Goal: Transaction & Acquisition: Purchase product/service

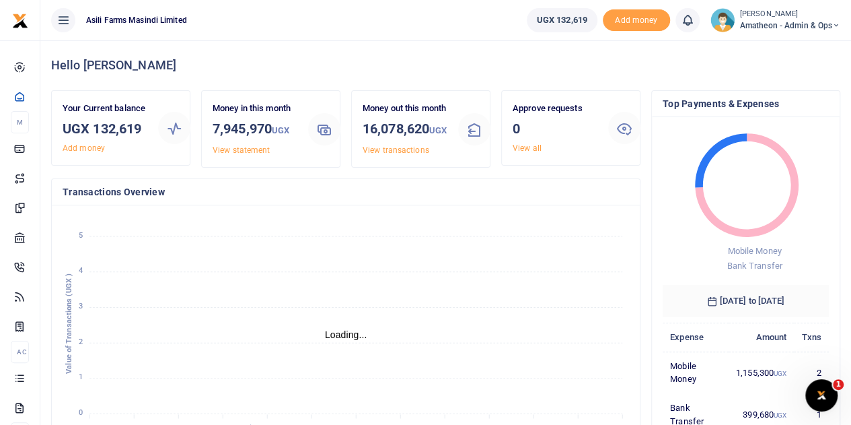
scroll to position [11, 11]
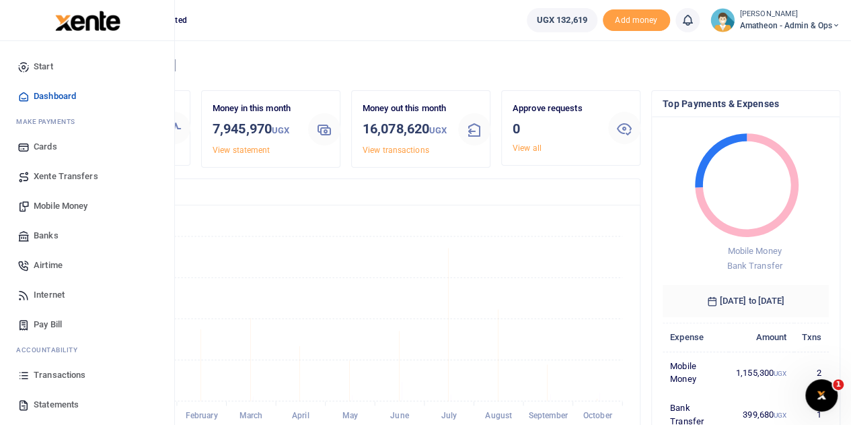
click at [46, 205] on span "Mobile Money" at bounding box center [61, 205] width 54 height 13
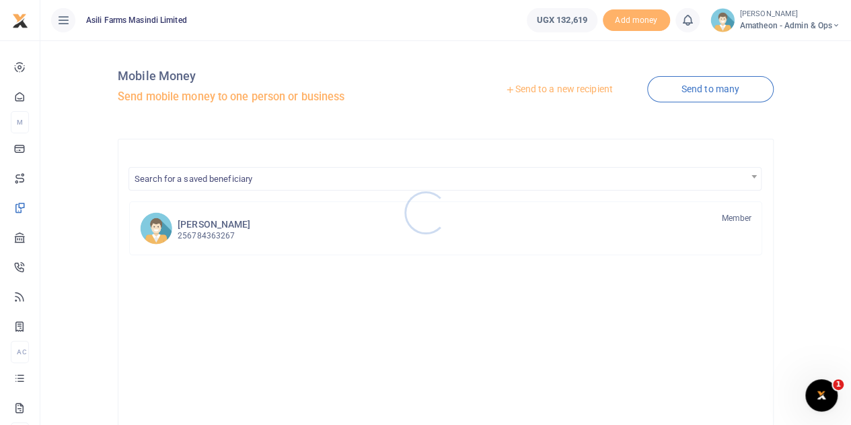
click at [553, 91] on div at bounding box center [425, 212] width 851 height 425
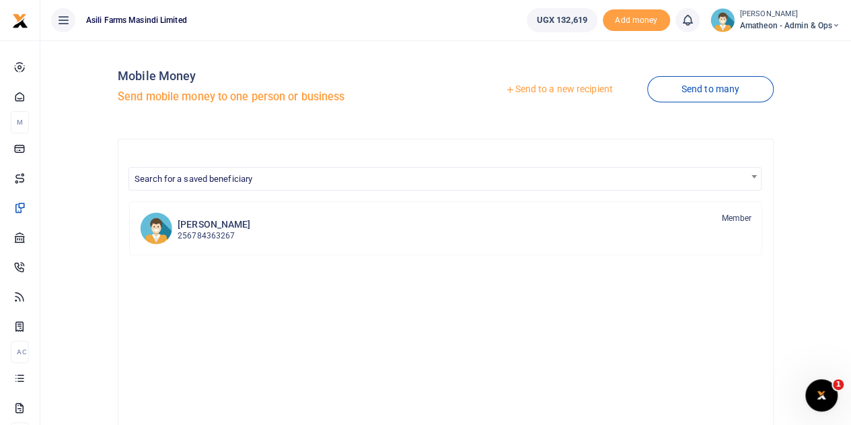
click at [561, 88] on link "Send to a new recipient" at bounding box center [559, 89] width 176 height 24
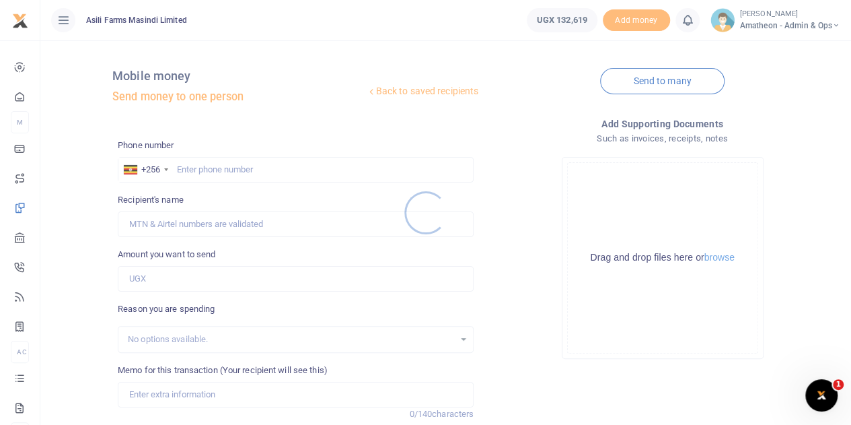
click at [720, 256] on div at bounding box center [425, 212] width 851 height 425
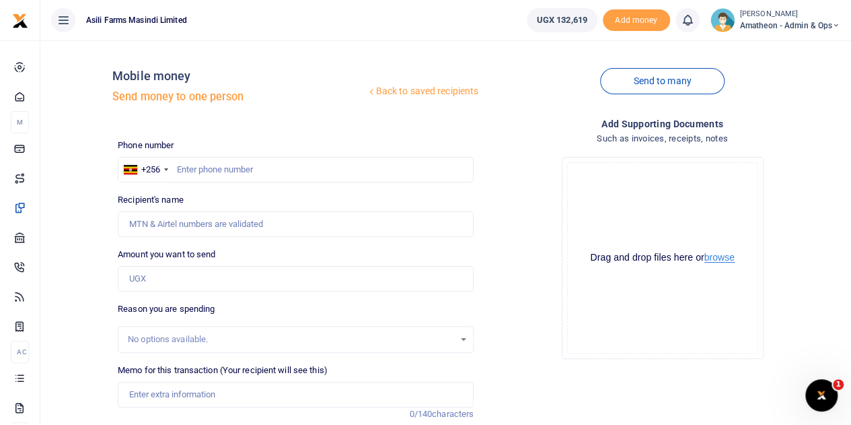
click at [720, 259] on button "browse" at bounding box center [720, 257] width 30 height 10
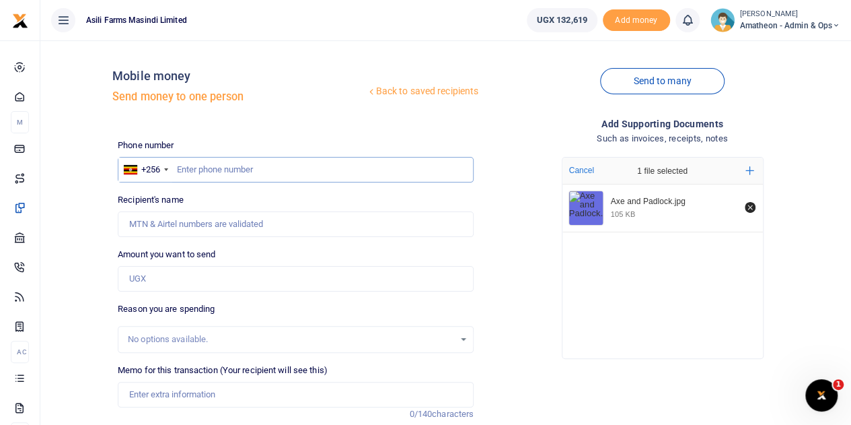
click at [228, 168] on input "text" at bounding box center [296, 170] width 356 height 26
type input "779"
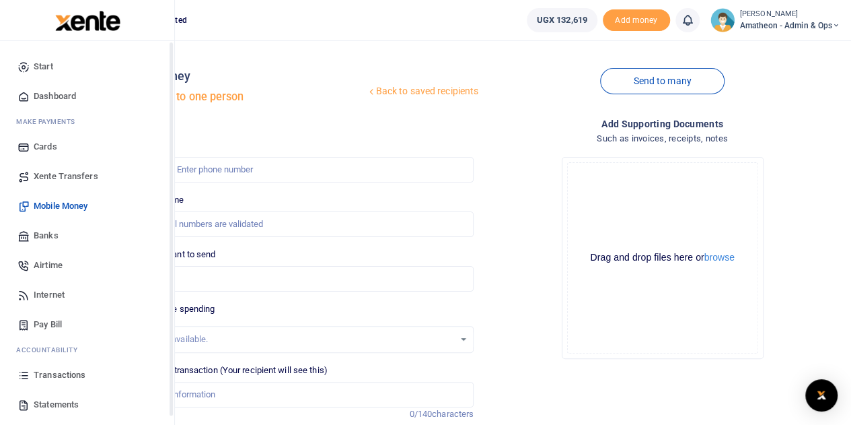
click at [40, 369] on span "Transactions" at bounding box center [60, 374] width 52 height 13
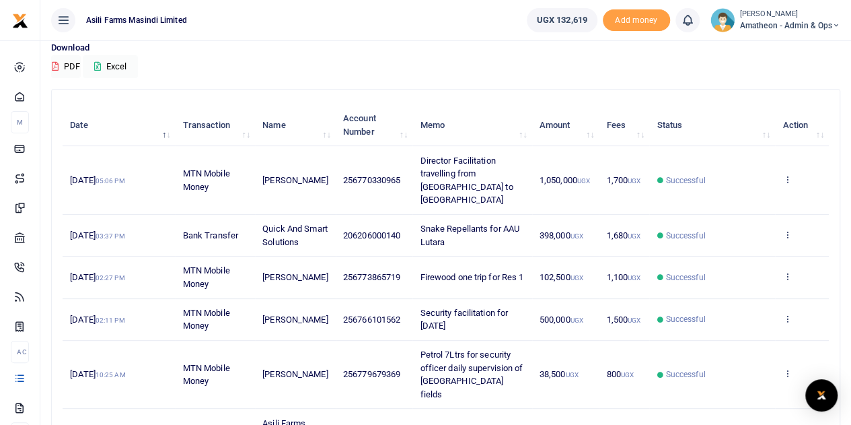
scroll to position [135, 0]
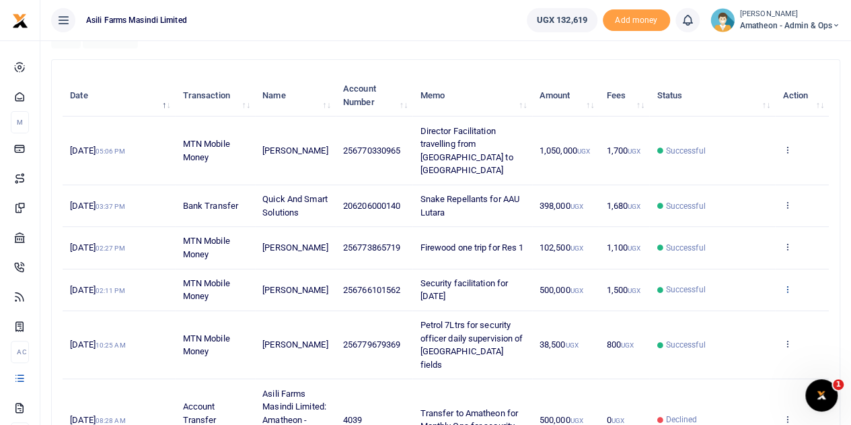
click at [787, 285] on icon at bounding box center [787, 288] width 9 height 9
click at [735, 305] on link "View details" at bounding box center [738, 310] width 106 height 19
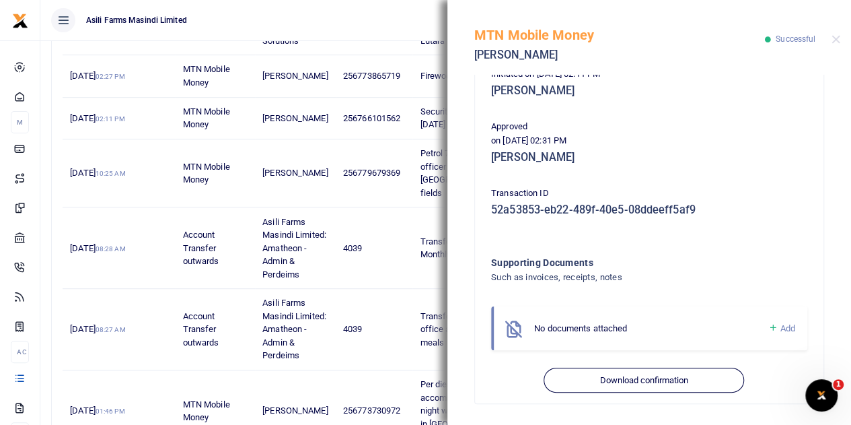
scroll to position [337, 0]
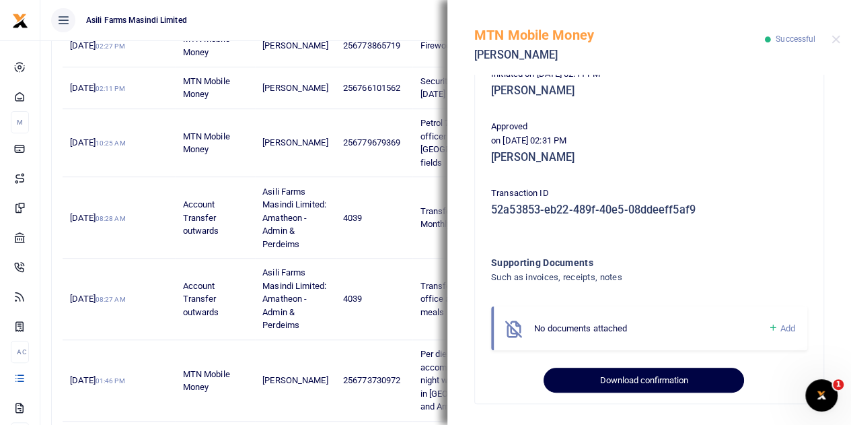
click at [646, 379] on button "Download confirmation" at bounding box center [644, 381] width 200 height 26
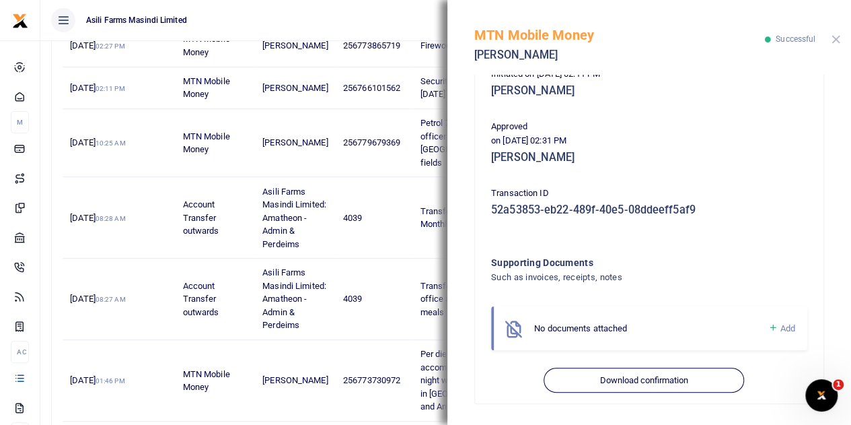
click at [837, 36] on button "Close" at bounding box center [836, 39] width 9 height 9
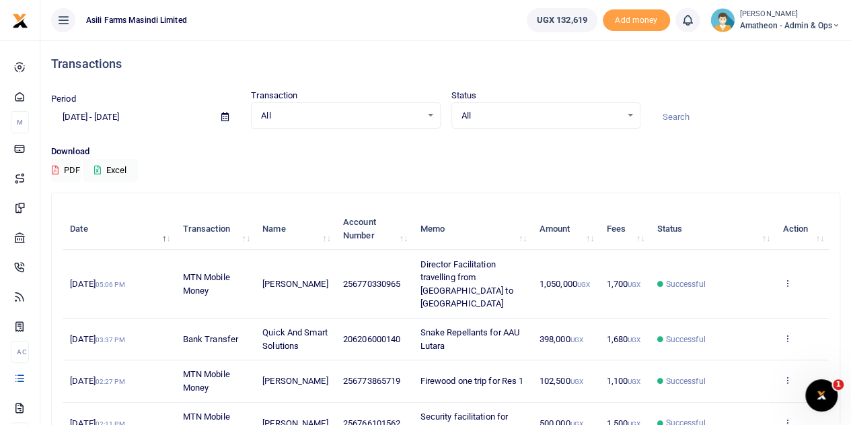
scroll to position [0, 0]
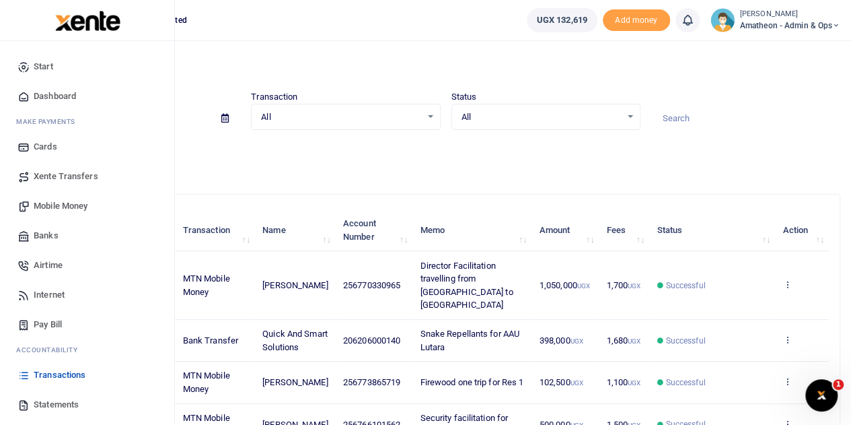
click at [44, 374] on span "Transactions" at bounding box center [60, 374] width 52 height 13
click at [46, 203] on span "Mobile Money" at bounding box center [61, 205] width 54 height 13
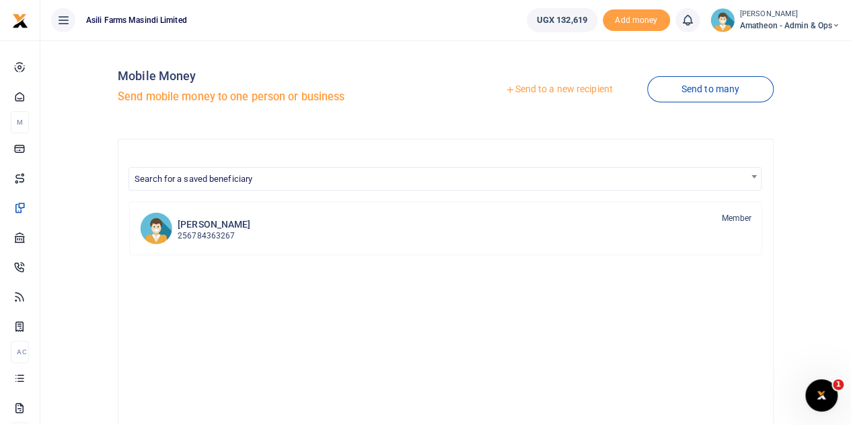
click at [575, 92] on link "Send to a new recipient" at bounding box center [559, 89] width 176 height 24
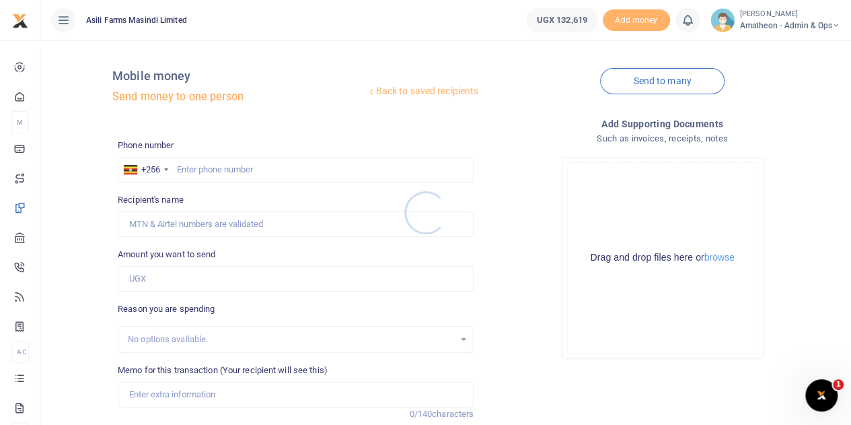
click at [719, 256] on div at bounding box center [425, 212] width 851 height 425
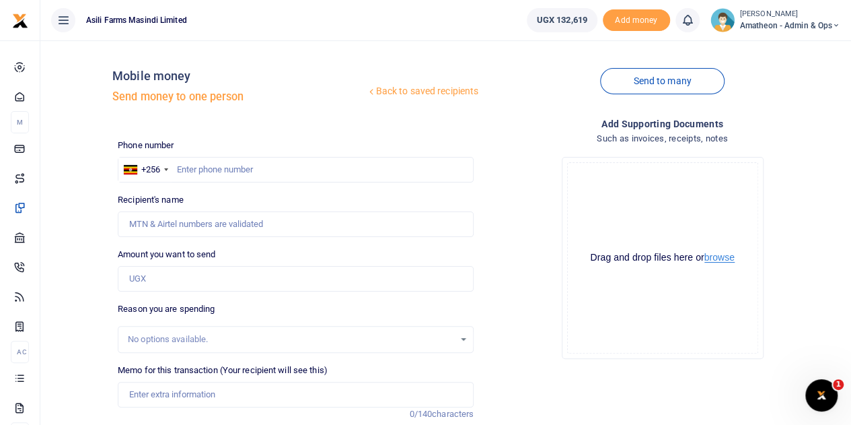
click at [719, 256] on button "browse" at bounding box center [720, 257] width 30 height 10
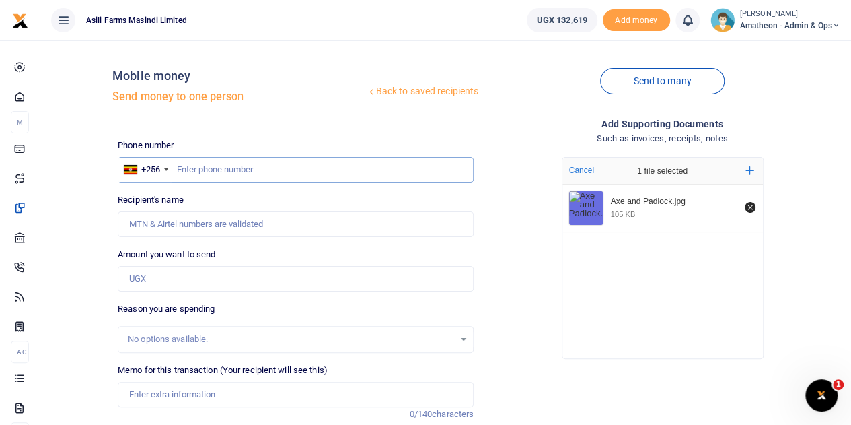
click at [219, 173] on input "text" at bounding box center [296, 170] width 356 height 26
type input "779215998"
type input "Christopher Akugizibwe"
type input "779215998"
click at [172, 283] on input "Amount you want to send" at bounding box center [296, 279] width 356 height 26
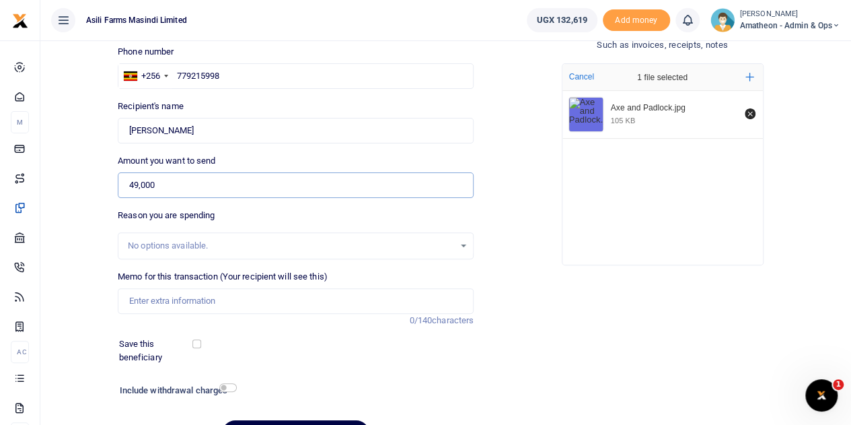
scroll to position [135, 0]
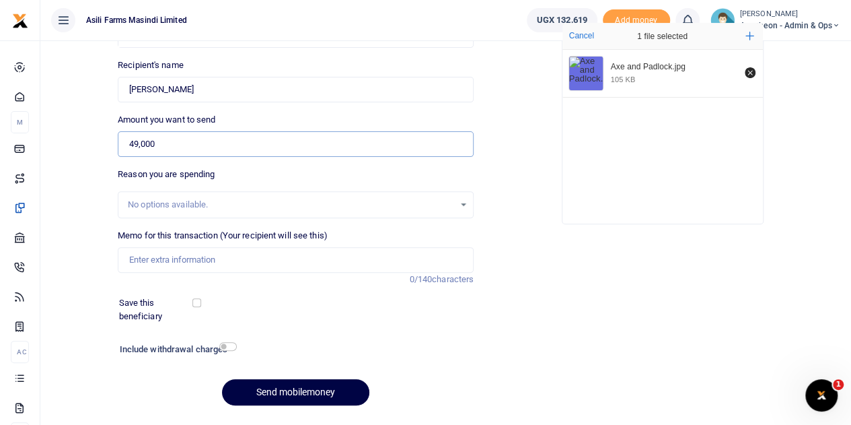
type input "49,000"
click at [225, 346] on input "checkbox" at bounding box center [228, 346] width 18 height 9
checkbox input "true"
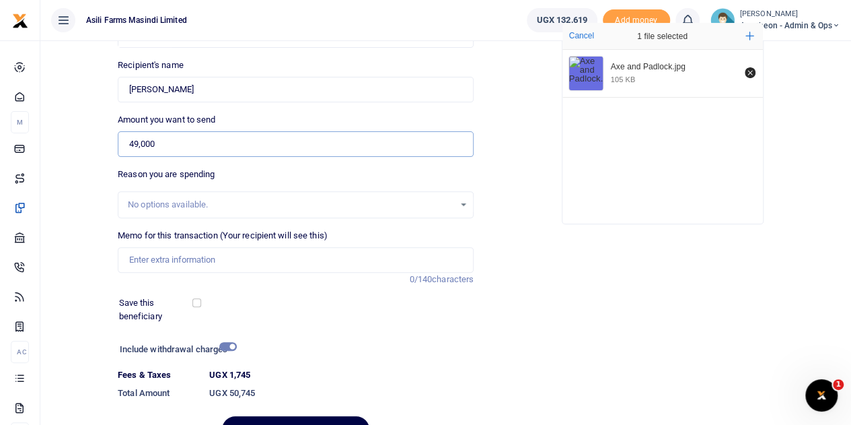
drag, startPoint x: 159, startPoint y: 143, endPoint x: 116, endPoint y: 147, distance: 42.6
click at [116, 147] on div "Amount you want to send 49,000 Amount is required." at bounding box center [295, 135] width 367 height 44
type input "51,000"
click at [227, 345] on input "checkbox" at bounding box center [228, 346] width 18 height 9
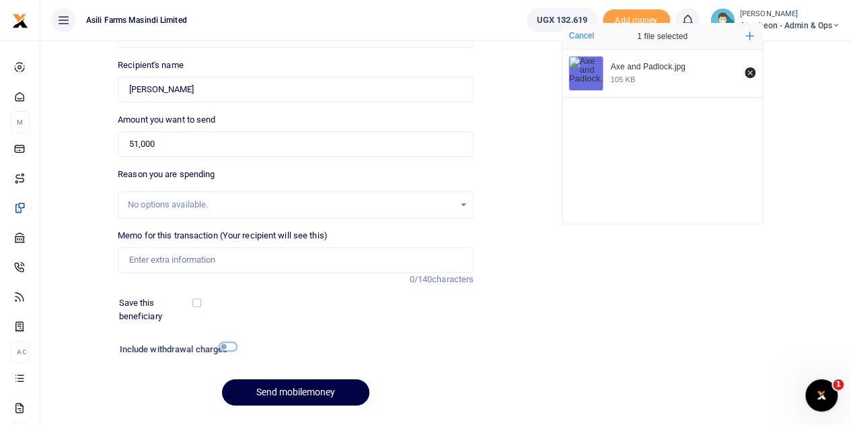
click at [227, 345] on input "checkbox" at bounding box center [228, 346] width 18 height 9
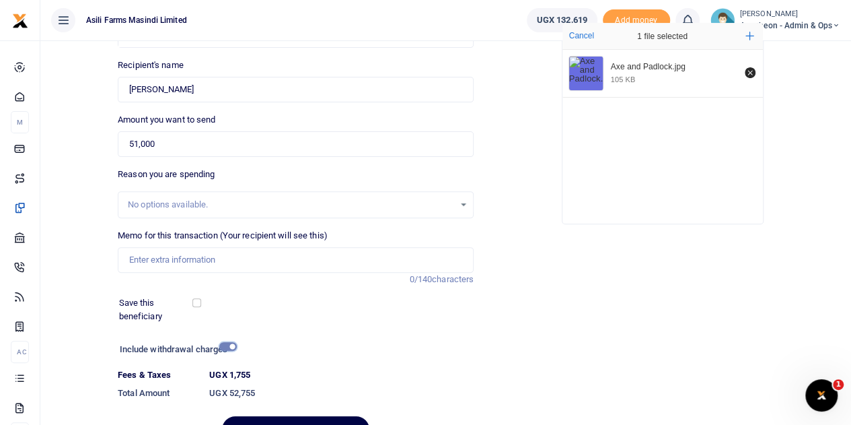
click at [227, 345] on input "checkbox" at bounding box center [228, 346] width 18 height 9
checkbox input "false"
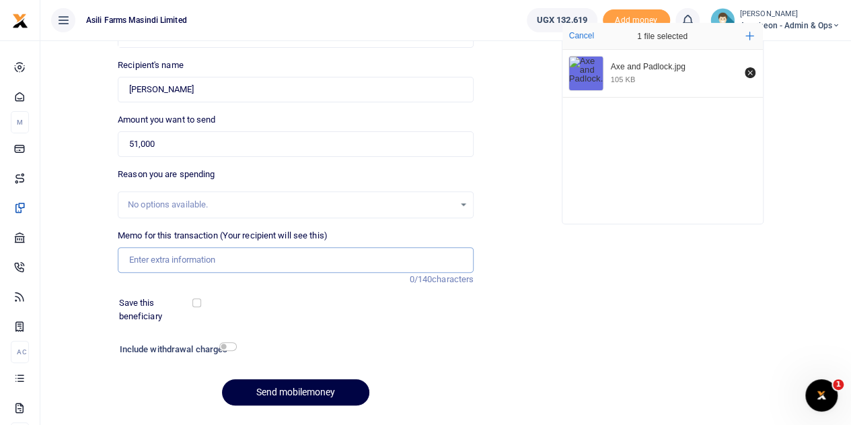
click at [195, 260] on input "Memo for this transaction (Your recipient will see this)" at bounding box center [296, 260] width 356 height 26
click at [222, 379] on button "Send mobilemoney" at bounding box center [295, 392] width 147 height 26
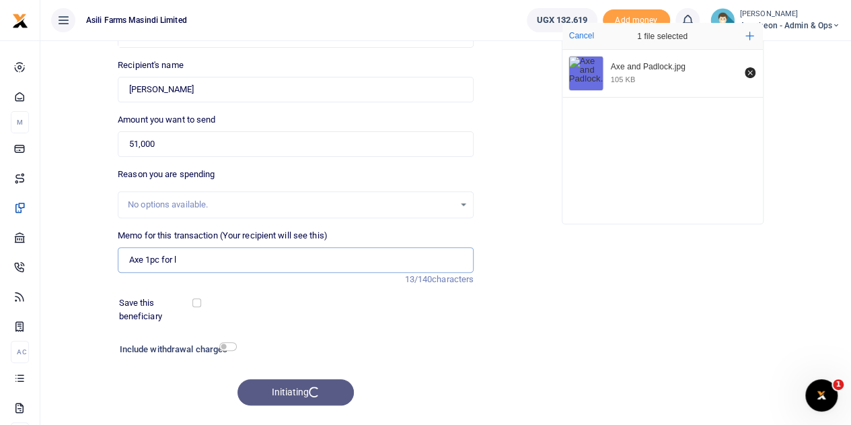
type input "Axe 1pc for li"
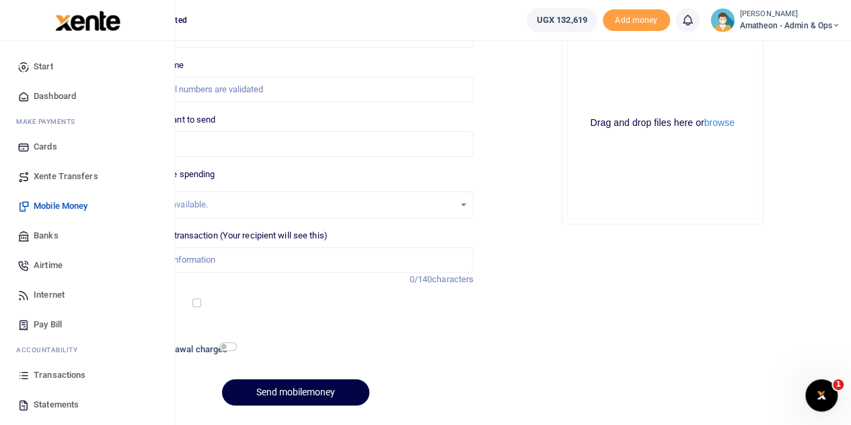
click at [48, 372] on span "Transactions" at bounding box center [60, 374] width 52 height 13
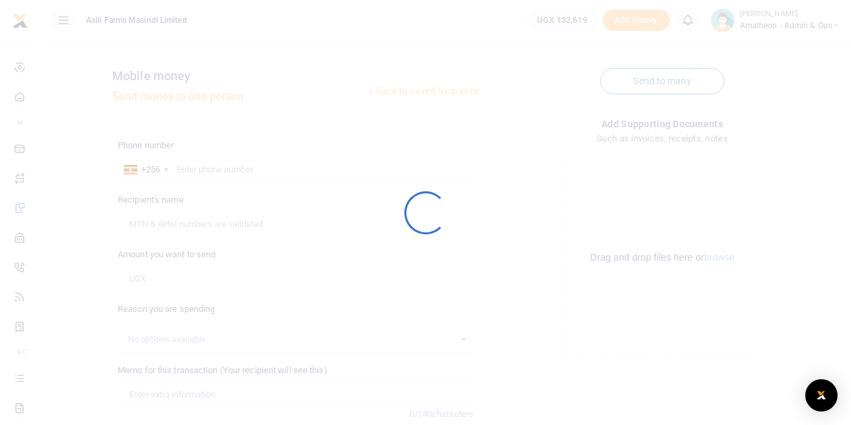
scroll to position [135, 0]
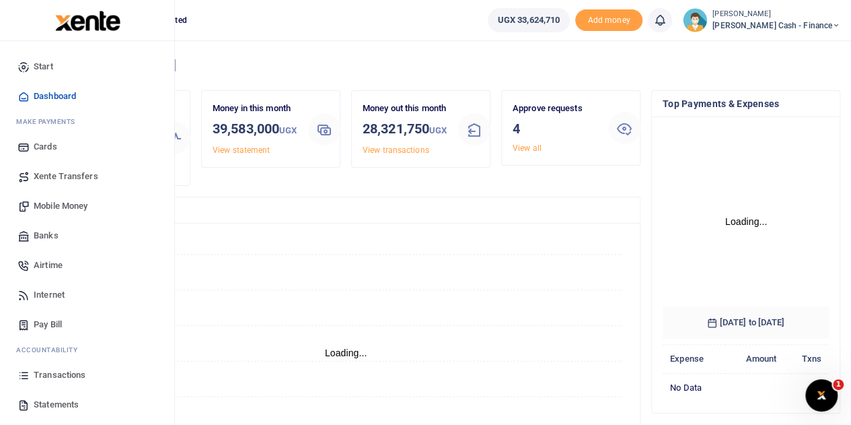
scroll to position [188, 156]
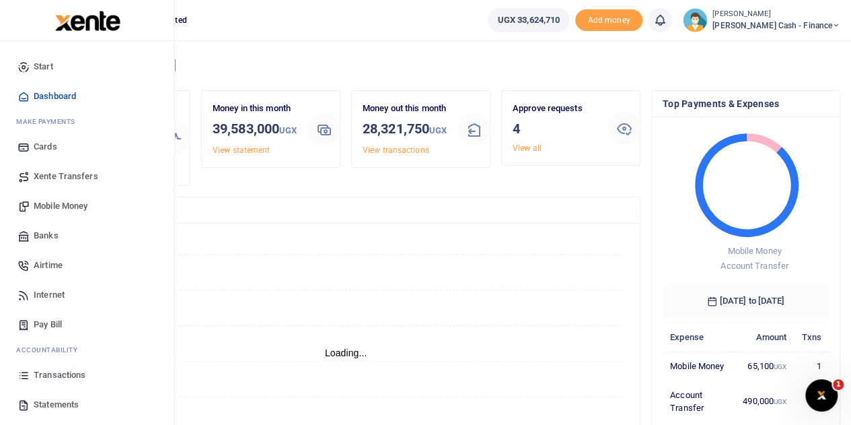
click at [53, 374] on span "Transactions" at bounding box center [60, 374] width 52 height 13
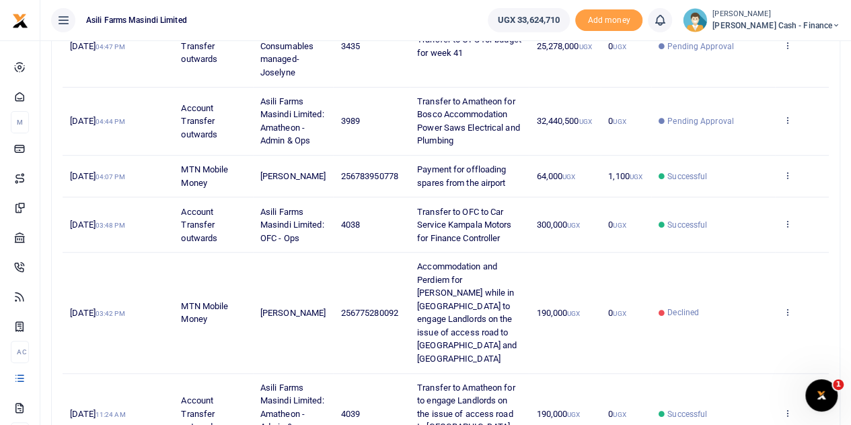
scroll to position [404, 0]
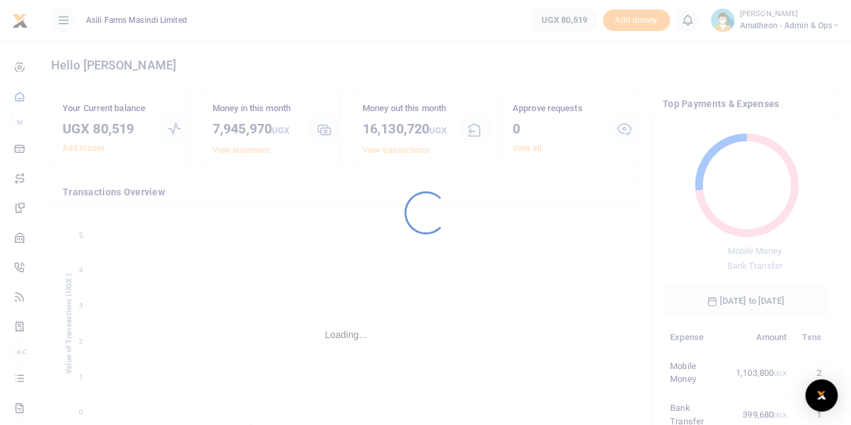
scroll to position [188, 156]
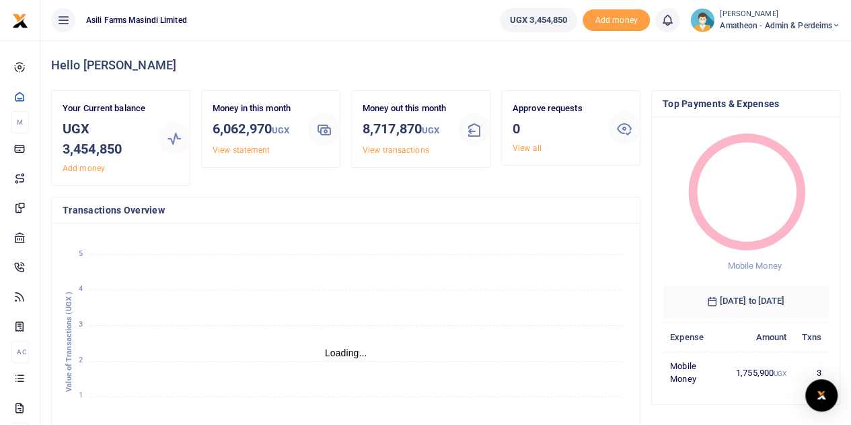
scroll to position [11, 11]
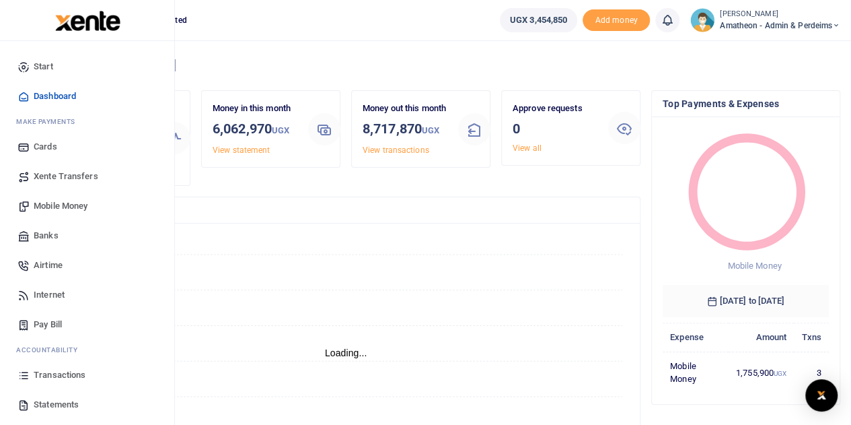
click at [43, 372] on span "Transactions" at bounding box center [60, 374] width 52 height 13
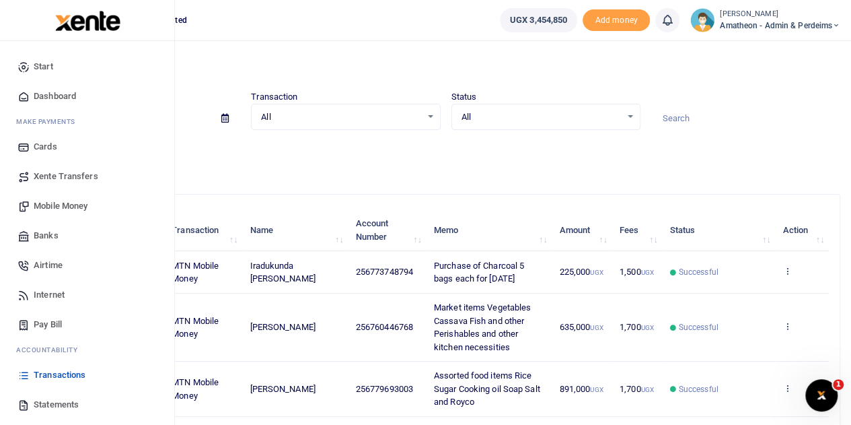
click at [33, 404] on link "Statements" at bounding box center [87, 405] width 153 height 30
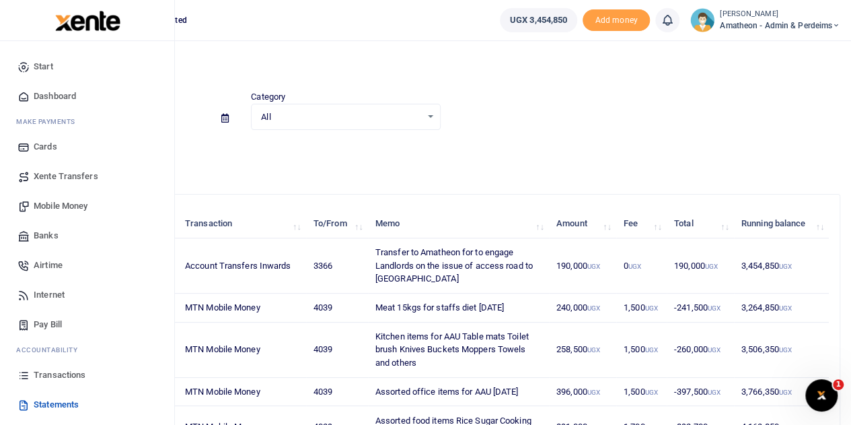
click at [37, 374] on span "Transactions" at bounding box center [60, 374] width 52 height 13
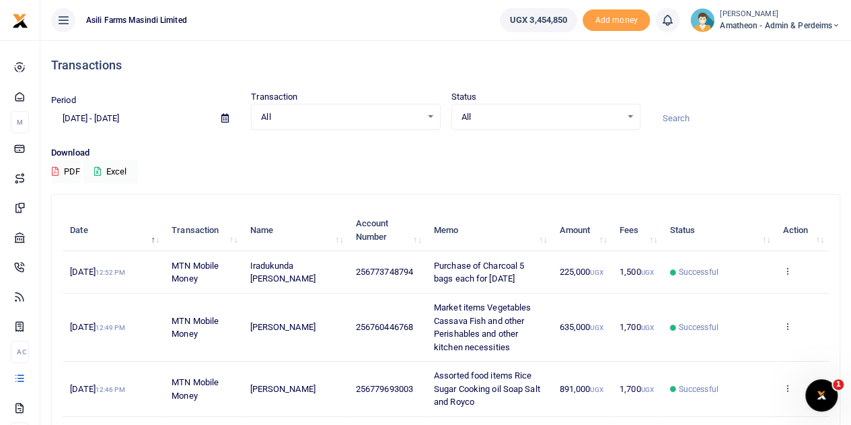
click at [226, 116] on icon at bounding box center [224, 118] width 7 height 9
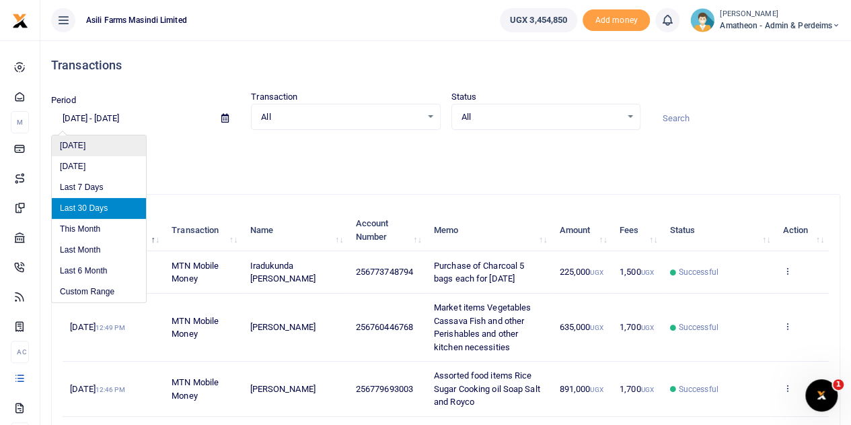
click at [83, 146] on li "[DATE]" at bounding box center [99, 145] width 94 height 21
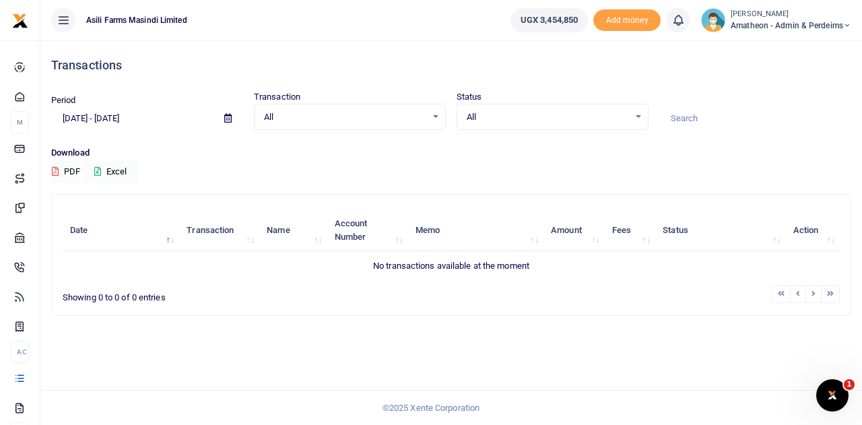
click at [222, 120] on span at bounding box center [228, 118] width 30 height 23
click at [228, 116] on icon at bounding box center [227, 118] width 7 height 9
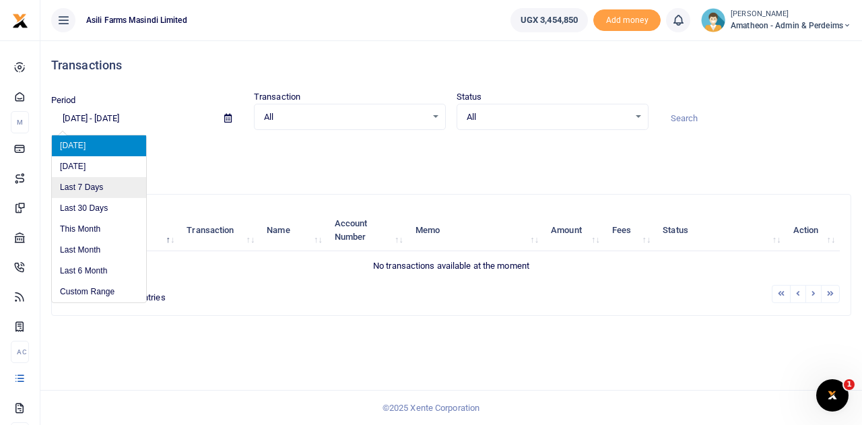
click at [90, 188] on li "Last 7 Days" at bounding box center [99, 187] width 94 height 21
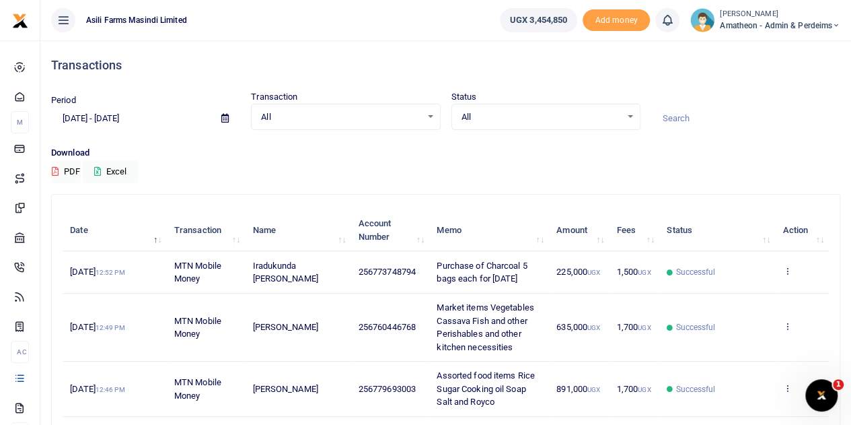
click at [225, 116] on icon at bounding box center [224, 118] width 7 height 9
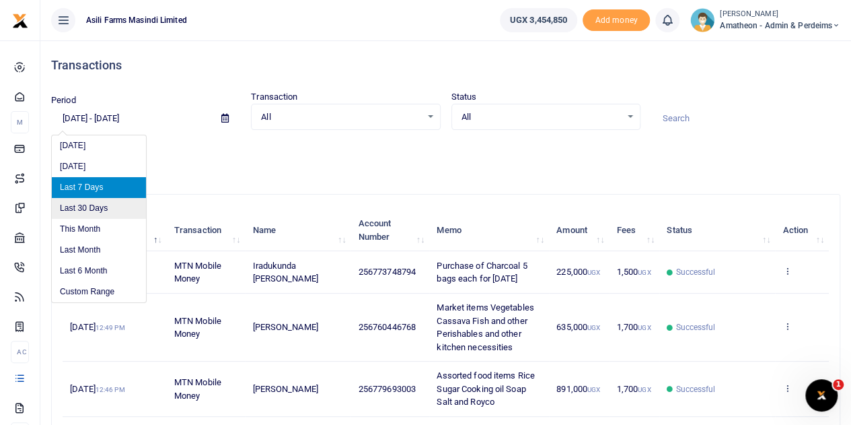
click at [99, 208] on li "Last 30 Days" at bounding box center [99, 208] width 94 height 21
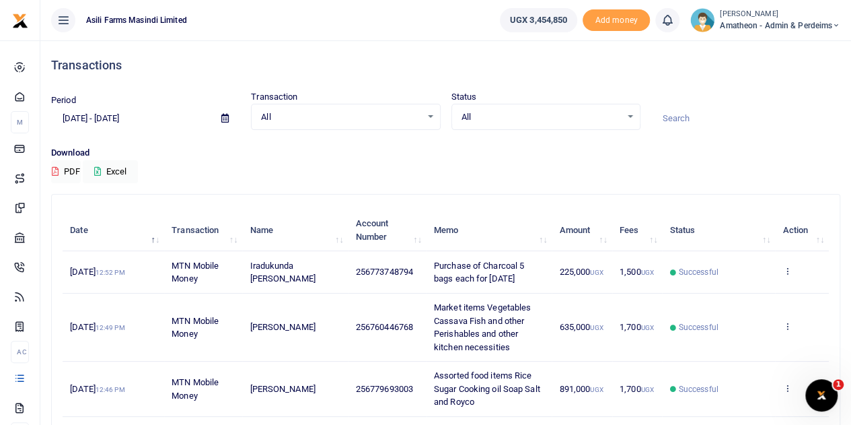
click at [227, 116] on icon at bounding box center [224, 118] width 7 height 9
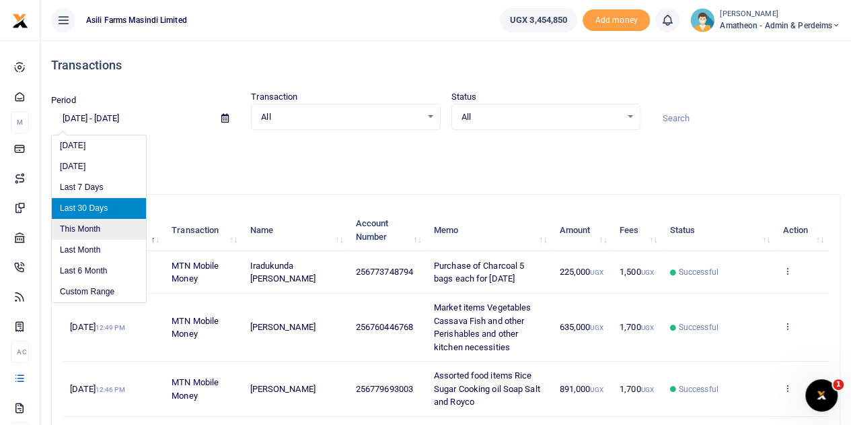
click at [92, 224] on li "This Month" at bounding box center [99, 229] width 94 height 21
type input "10/01/2025 - 10/31/2025"
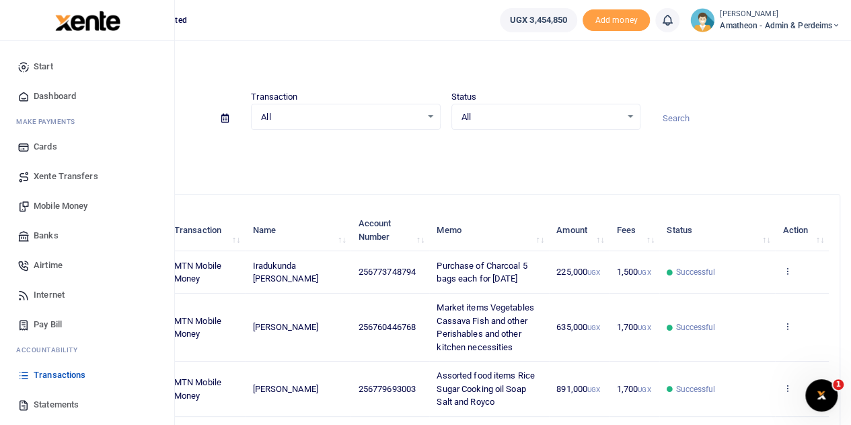
click at [31, 400] on link "Statements" at bounding box center [87, 405] width 153 height 30
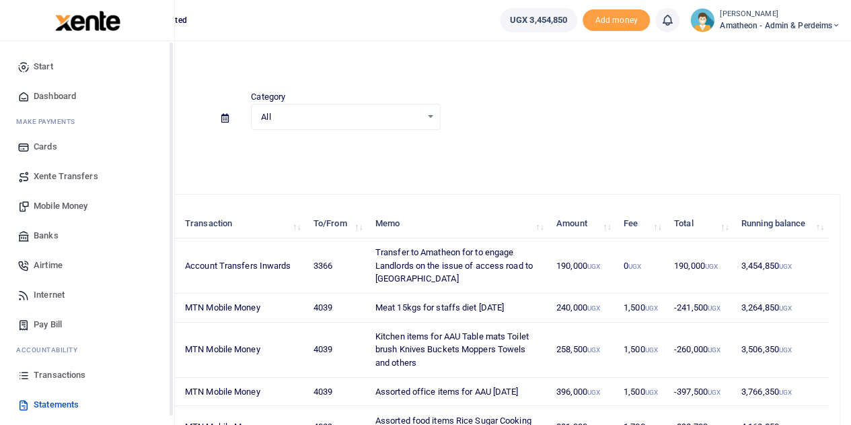
click at [35, 372] on span "Transactions" at bounding box center [60, 374] width 52 height 13
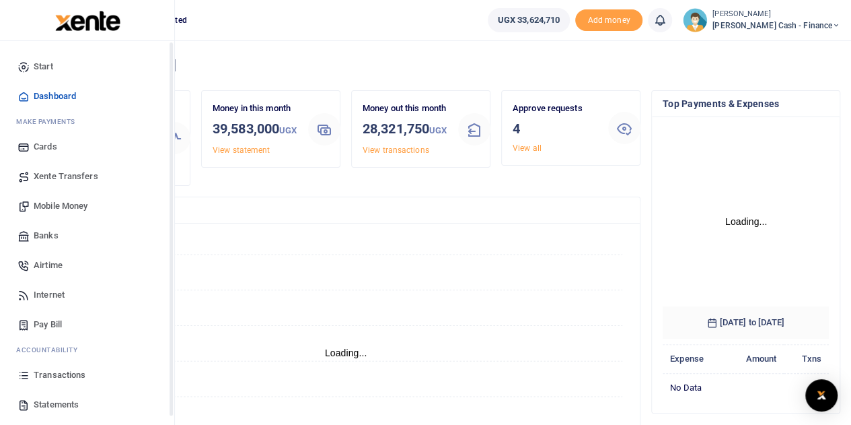
scroll to position [188, 156]
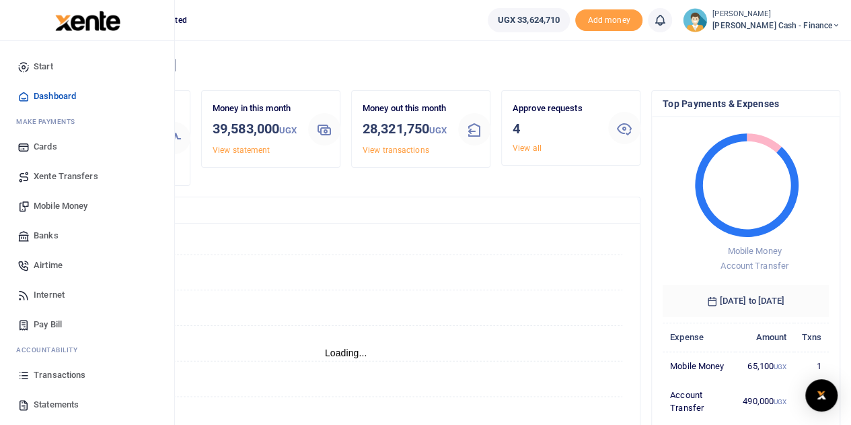
click at [53, 374] on span "Transactions" at bounding box center [60, 374] width 52 height 13
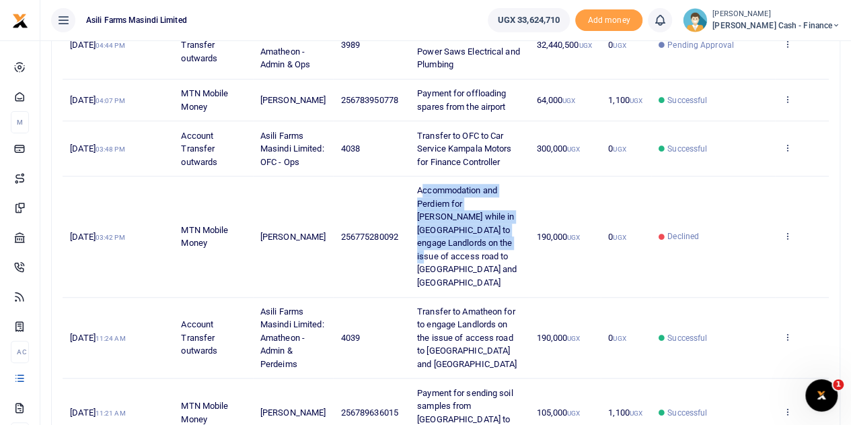
drag, startPoint x: 415, startPoint y: 252, endPoint x: 454, endPoint y: 305, distance: 65.4
click at [454, 287] on span "Accommodation and Perdiem for [PERSON_NAME] while in [GEOGRAPHIC_DATA] to engag…" at bounding box center [467, 236] width 100 height 102
drag, startPoint x: 411, startPoint y: 254, endPoint x: 489, endPoint y: 319, distance: 102.3
click at [489, 297] on td "Accommodation and Perdiem for [PERSON_NAME] while in [GEOGRAPHIC_DATA] to engag…" at bounding box center [469, 236] width 119 height 120
copy span "Accommodation and Perdiem for [PERSON_NAME] while in [GEOGRAPHIC_DATA] to engag…"
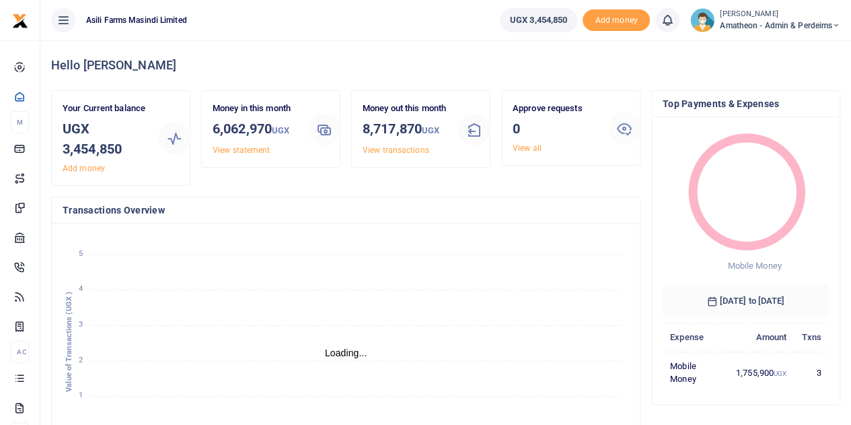
scroll to position [11, 11]
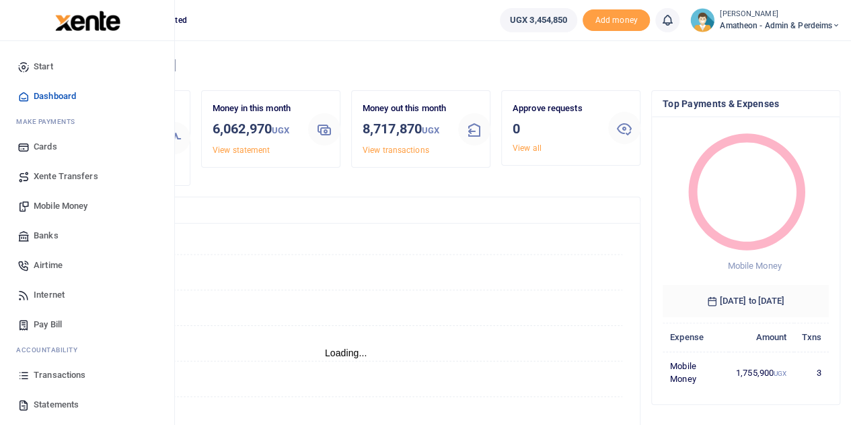
click at [44, 204] on span "Mobile Money" at bounding box center [61, 205] width 54 height 13
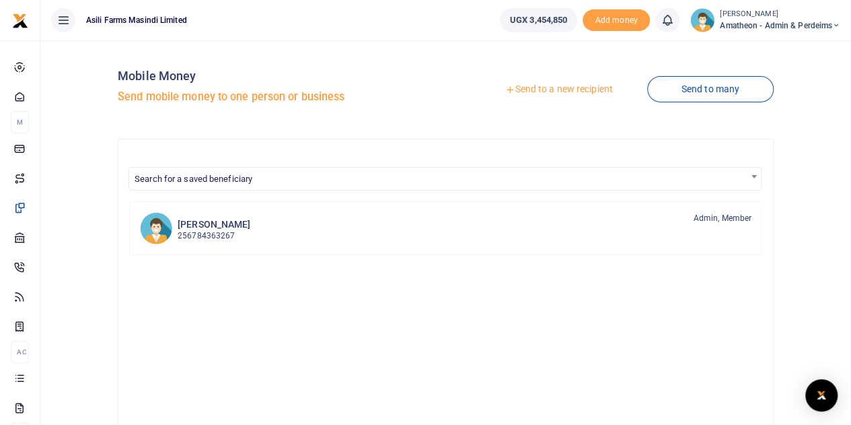
click at [524, 88] on link "Send to a new recipient" at bounding box center [559, 89] width 176 height 24
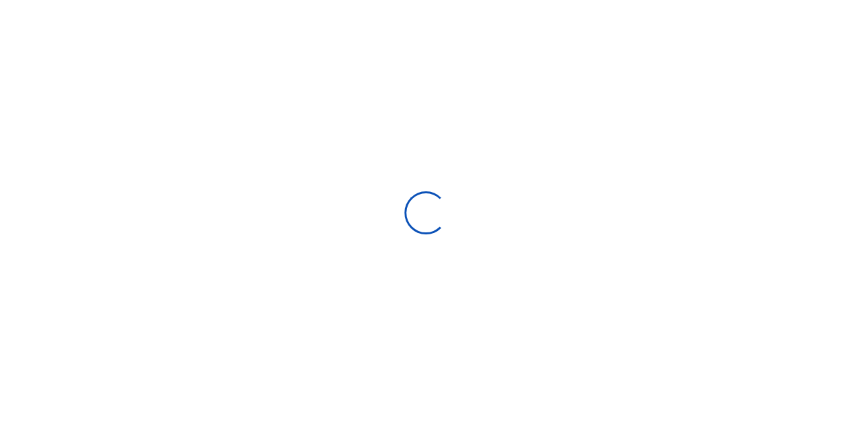
select select "Loading bundles"
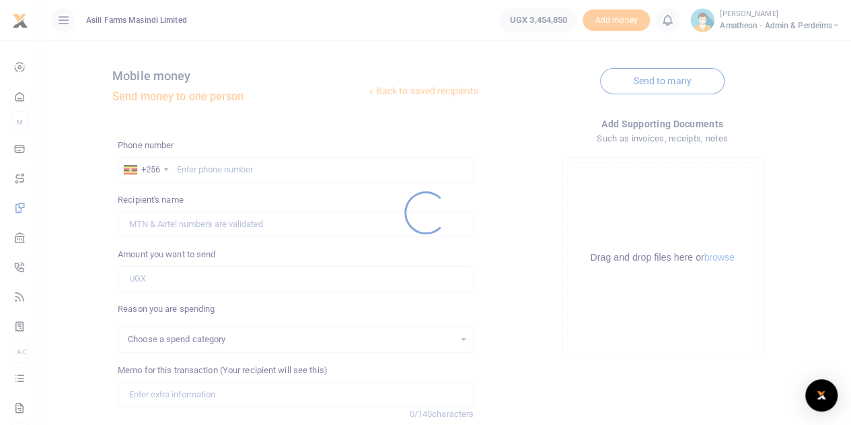
select select
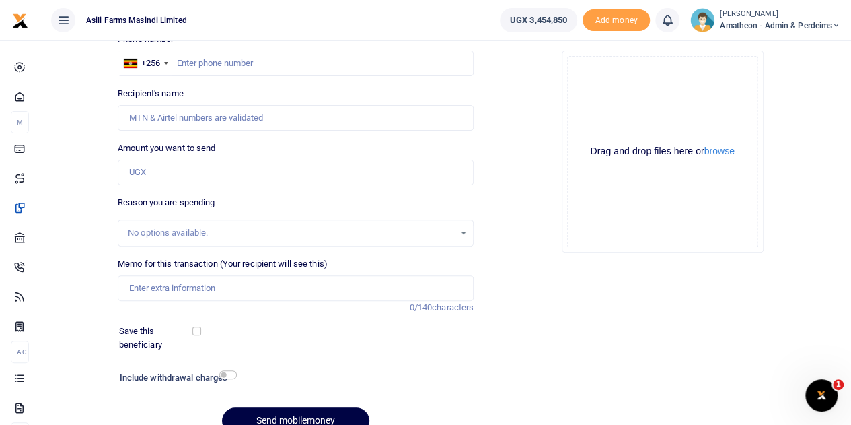
scroll to position [135, 0]
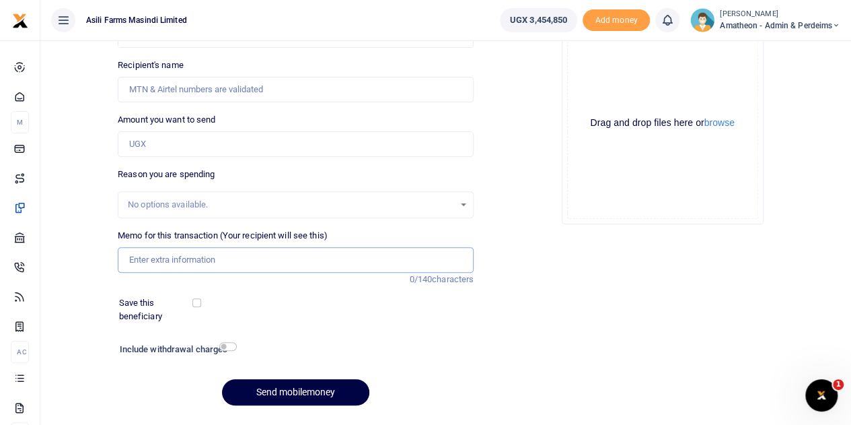
click at [174, 258] on input "Memo for this transaction (Your recipient will see this)" at bounding box center [296, 260] width 356 height 26
paste input "Accommodation and Perdiem for Nancy while in Amatheon to engage Landlords on th…"
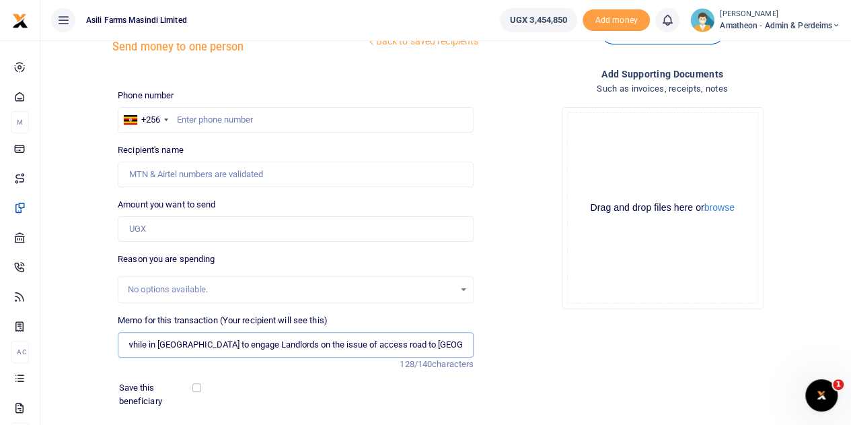
scroll to position [0, 0]
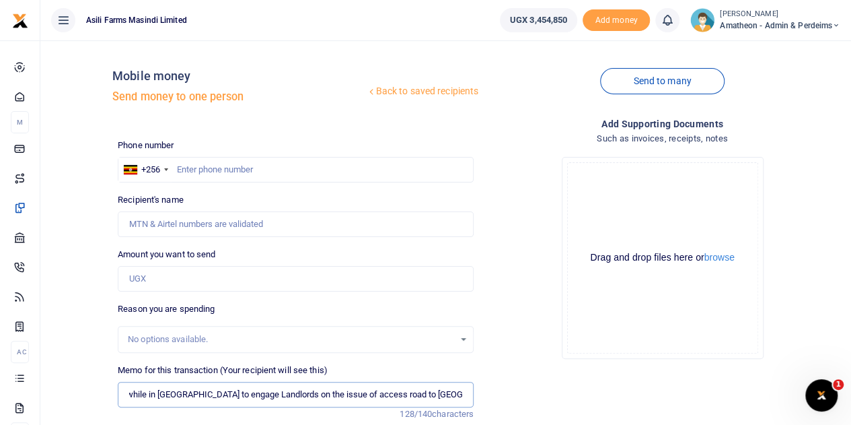
type input "Accommodation and Perdiem for [PERSON_NAME] while in [GEOGRAPHIC_DATA] to engag…"
click at [159, 274] on input "Amount you want to send" at bounding box center [296, 279] width 356 height 26
type input "190,000"
click at [220, 170] on input "text" at bounding box center [296, 170] width 356 height 26
click at [723, 258] on button "browse" at bounding box center [720, 257] width 30 height 10
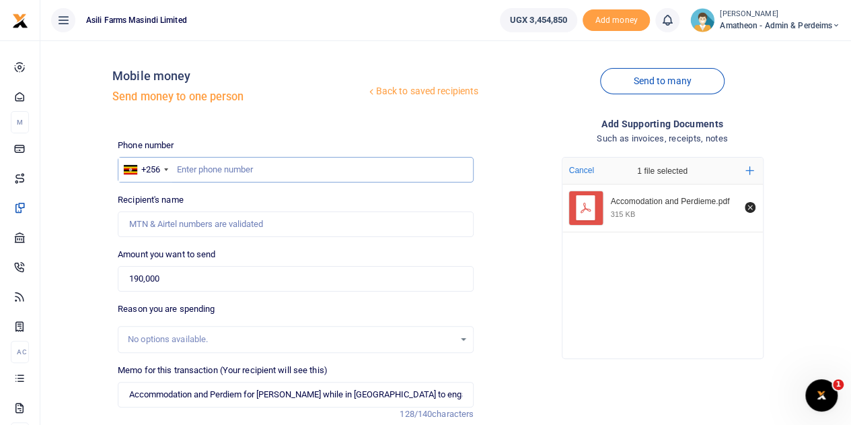
click at [206, 173] on input "text" at bounding box center [296, 170] width 356 height 26
type input "775280092"
type input "[PERSON_NAME]"
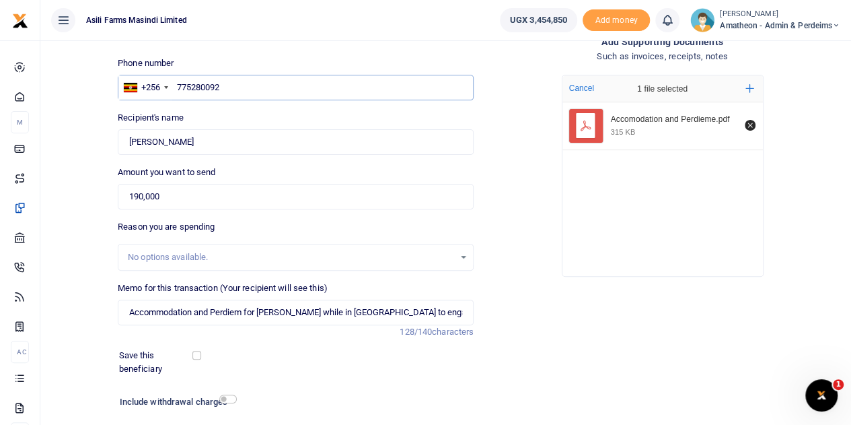
scroll to position [170, 0]
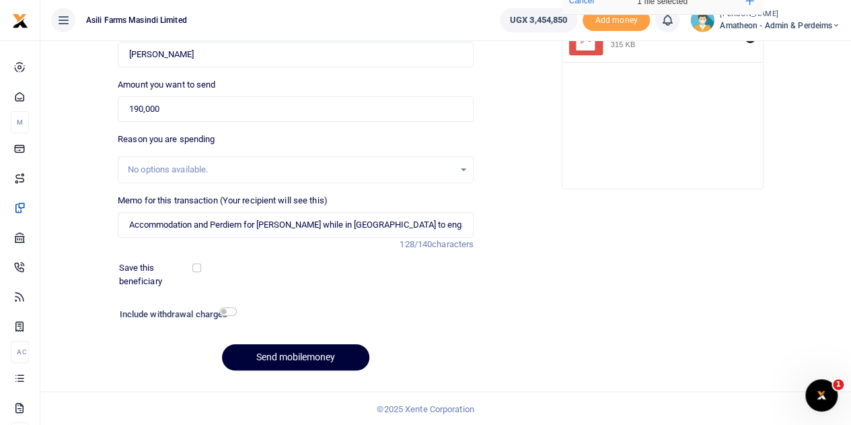
type input "775280092"
click at [300, 351] on button "Send mobilemoney" at bounding box center [295, 357] width 147 height 26
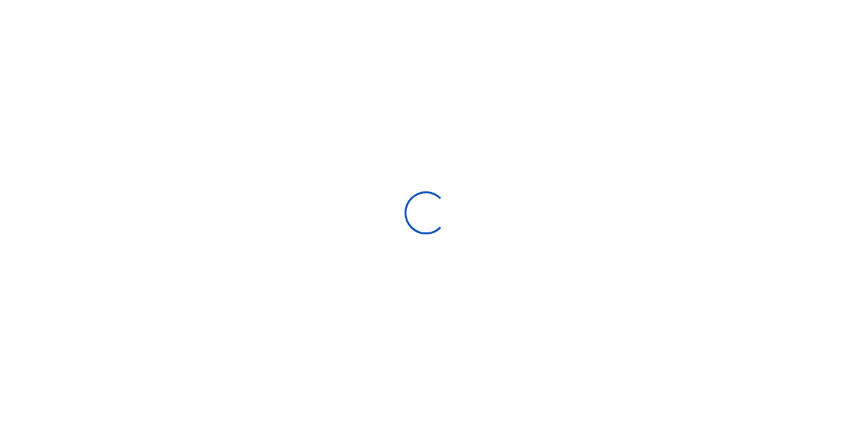
select select "Loading bundles"
select select
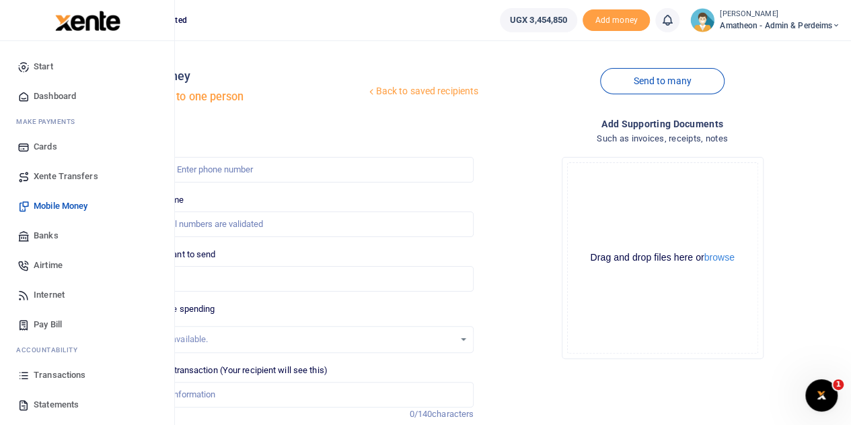
click at [40, 369] on span "Transactions" at bounding box center [60, 374] width 52 height 13
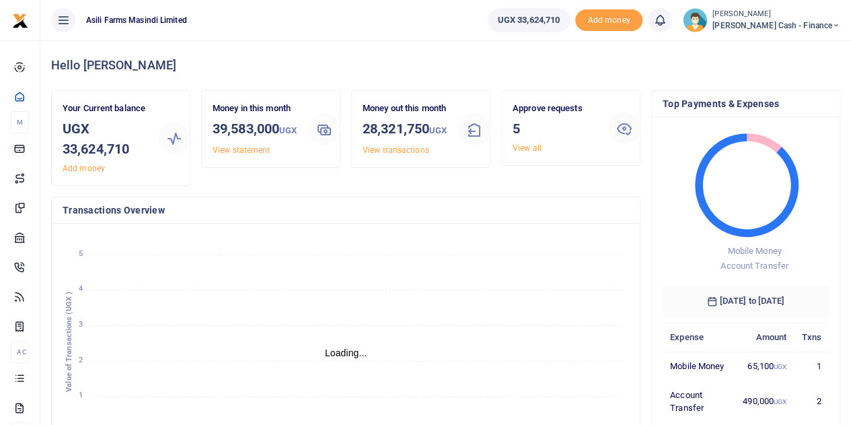
scroll to position [11, 11]
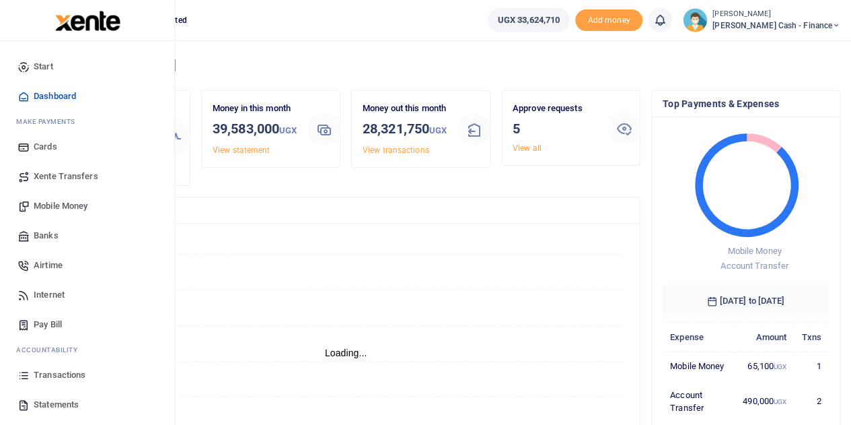
click at [48, 374] on span "Transactions" at bounding box center [60, 374] width 52 height 13
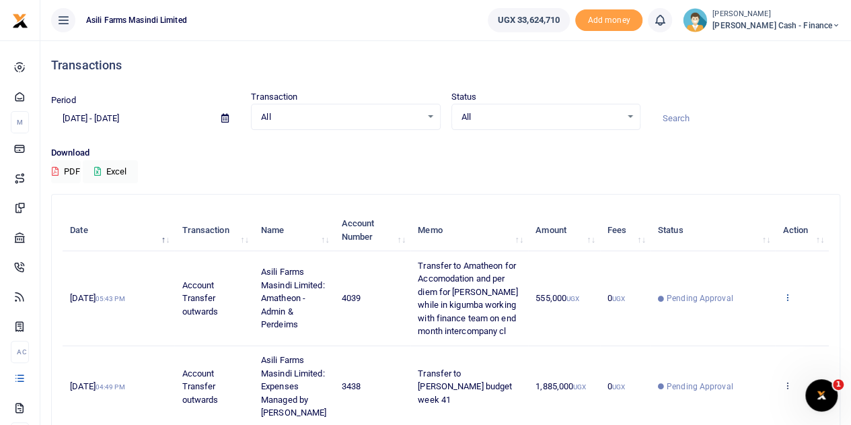
click at [790, 296] on icon at bounding box center [787, 296] width 9 height 9
click at [729, 317] on link "View details" at bounding box center [738, 319] width 106 height 19
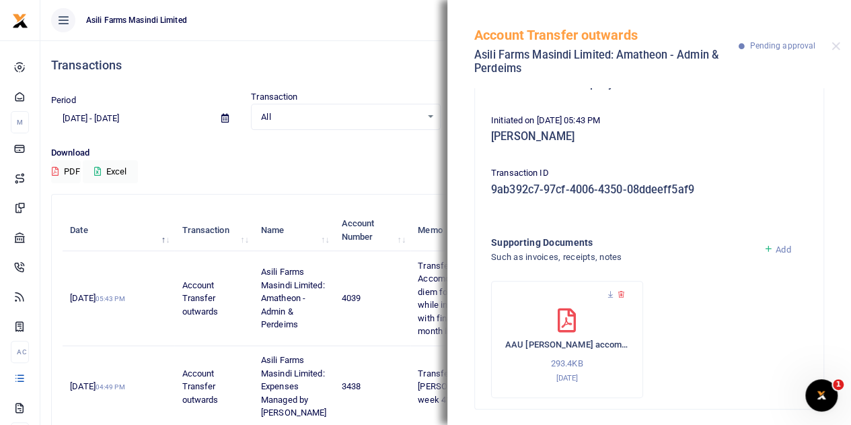
scroll to position [183, 0]
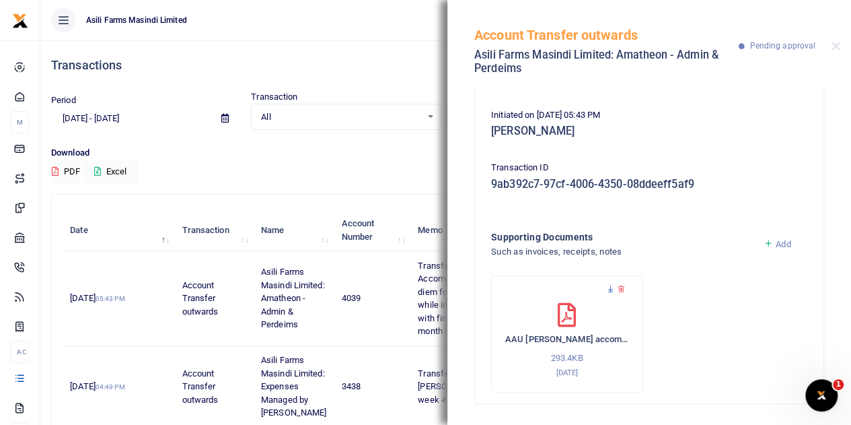
click at [611, 290] on icon at bounding box center [610, 289] width 9 height 9
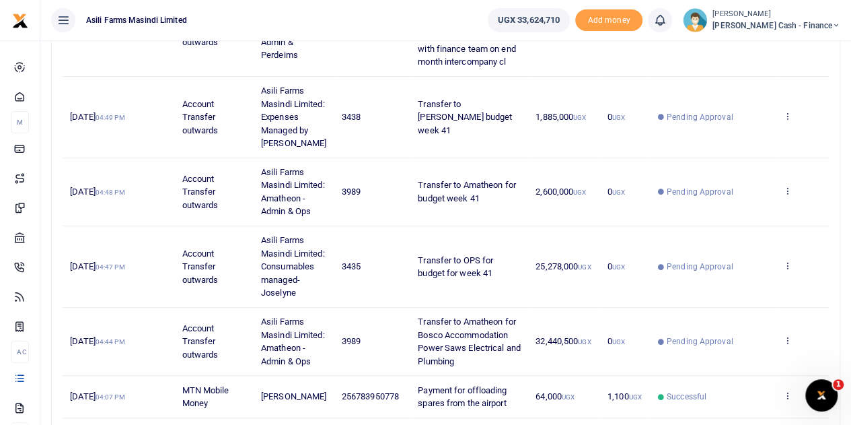
scroll to position [337, 0]
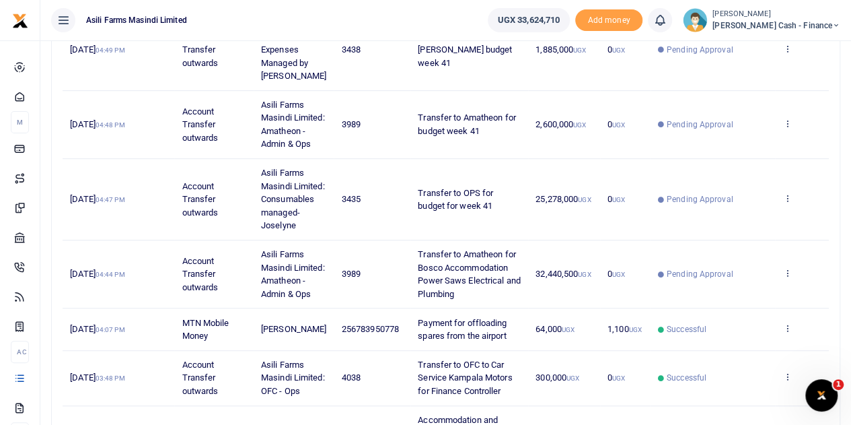
click at [568, 240] on td "25,278,000 UGX" at bounding box center [564, 199] width 72 height 81
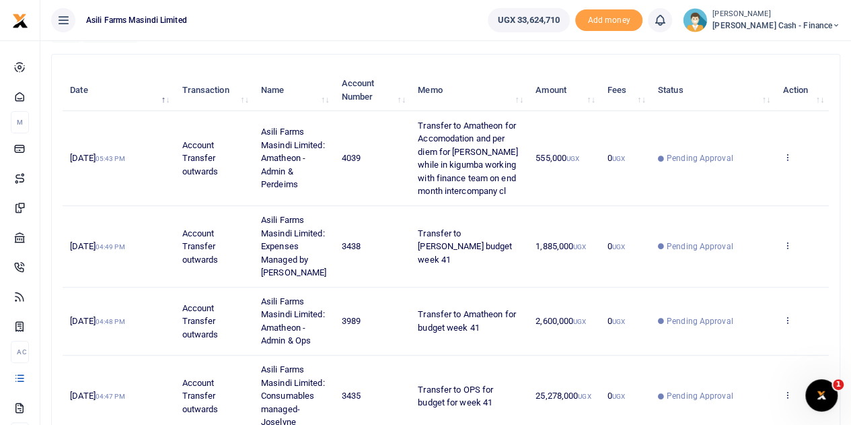
scroll to position [0, 0]
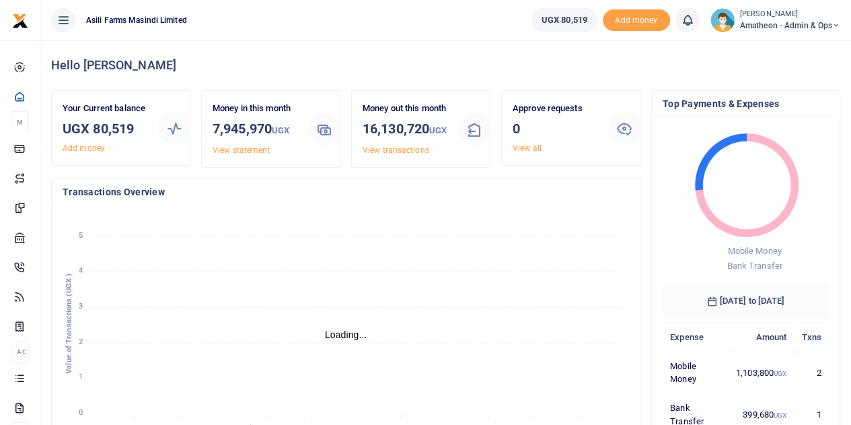
scroll to position [11, 11]
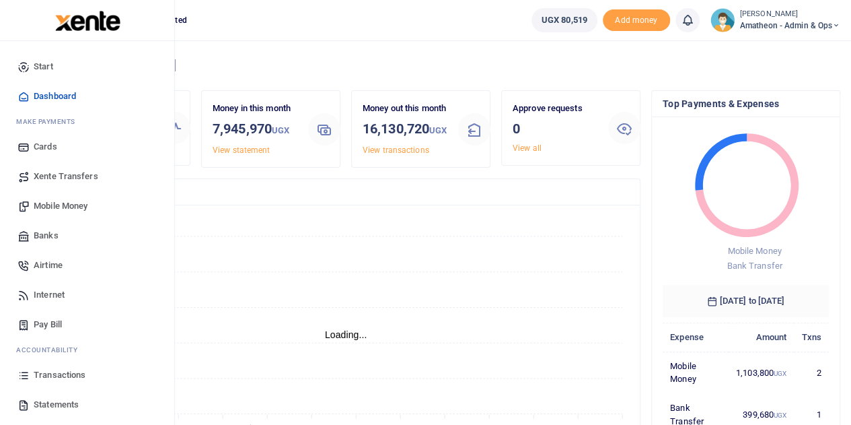
click at [34, 405] on span "Statements" at bounding box center [56, 404] width 45 height 13
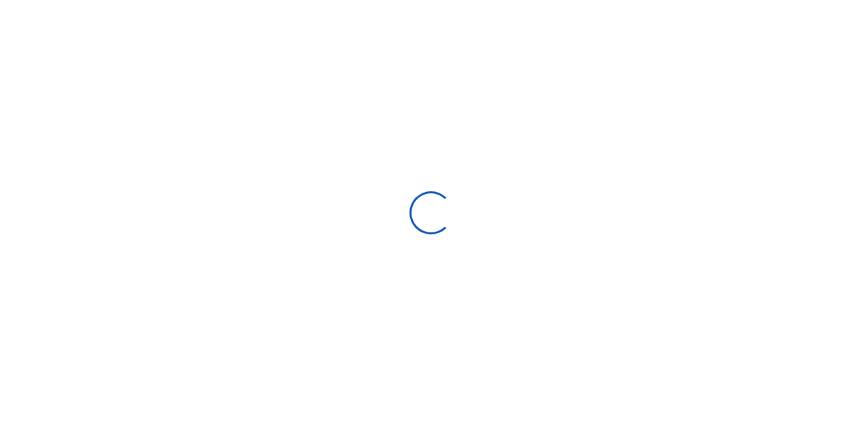
select select "ALL"
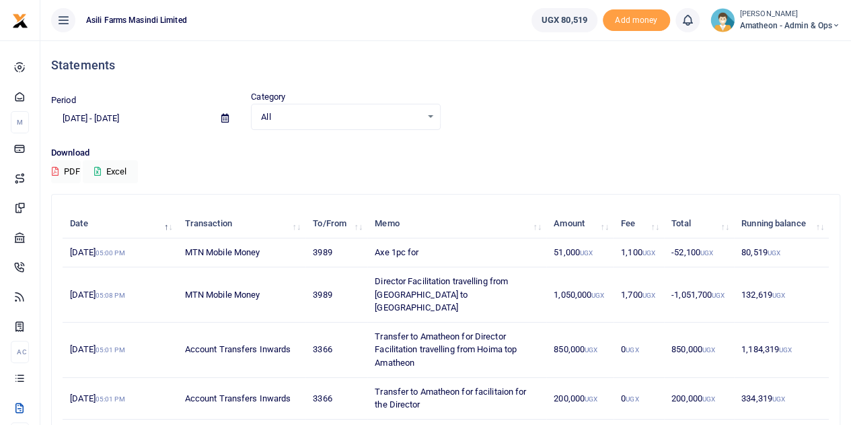
click at [226, 118] on icon at bounding box center [224, 118] width 7 height 9
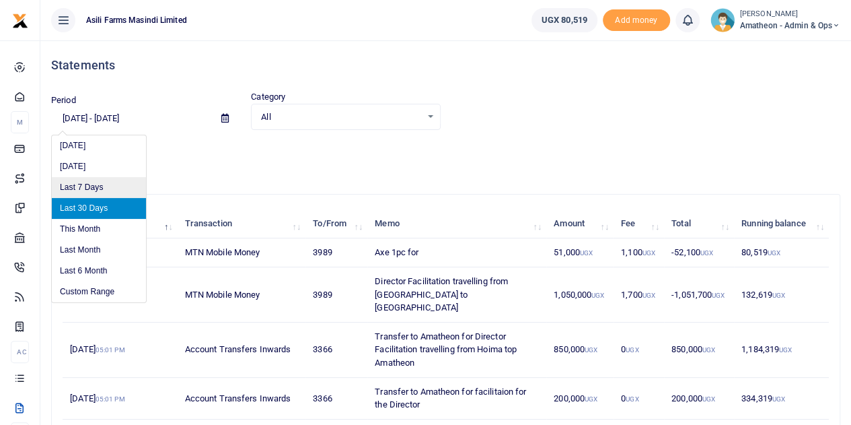
click at [83, 186] on li "Last 7 Days" at bounding box center [99, 187] width 94 height 21
type input "09/27/2025 - 10/03/2025"
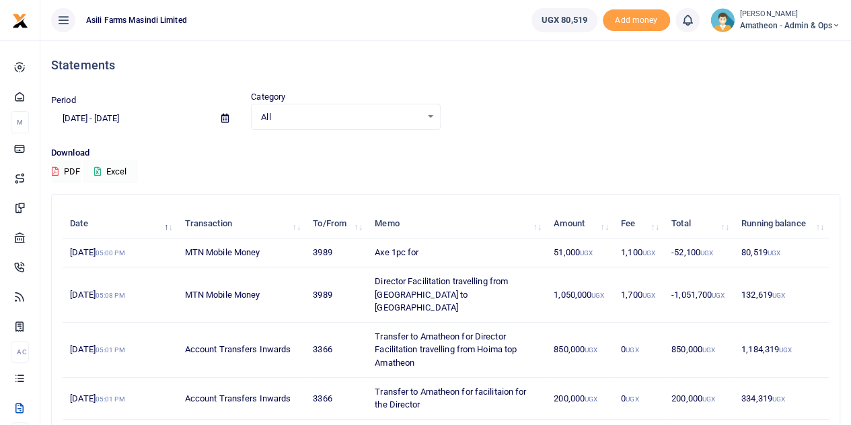
click at [108, 166] on button "Excel" at bounding box center [110, 171] width 55 height 23
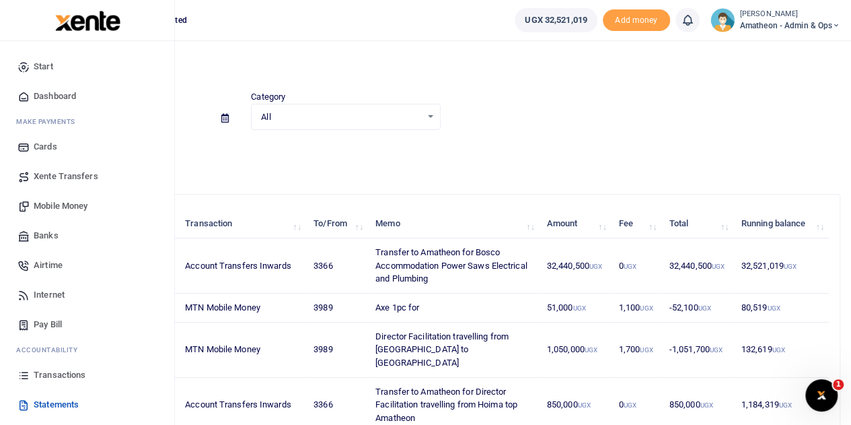
click at [42, 234] on span "Banks" at bounding box center [46, 235] width 25 height 13
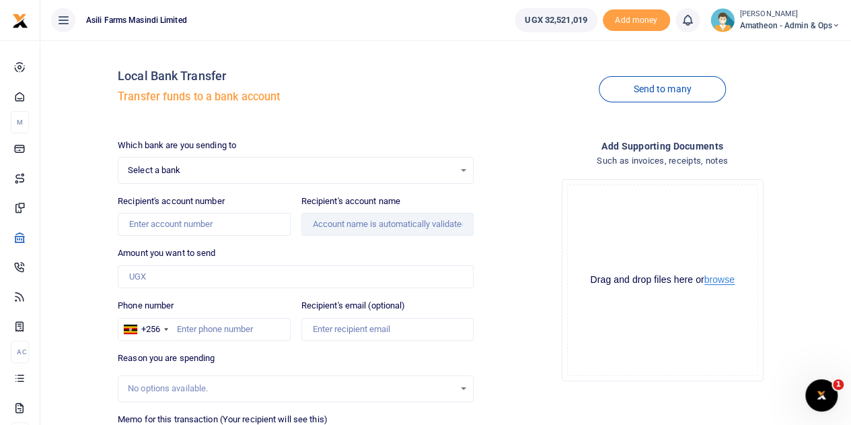
click at [720, 279] on button "browse" at bounding box center [720, 280] width 30 height 10
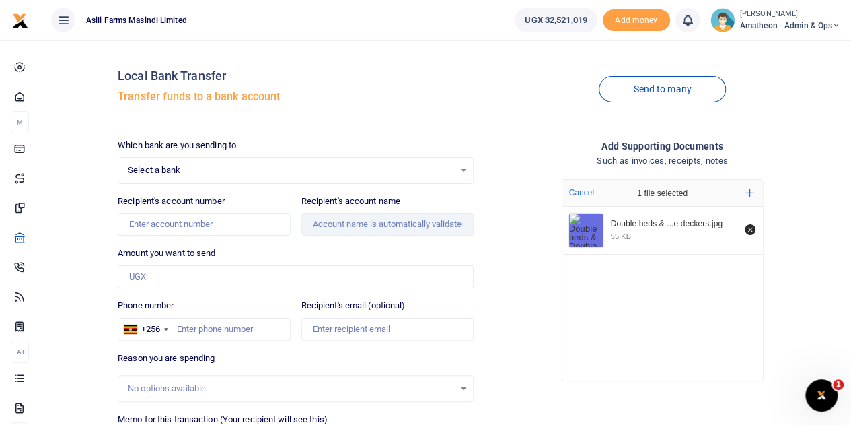
click at [464, 168] on div "Select a bank Select an option..." at bounding box center [295, 170] width 355 height 15
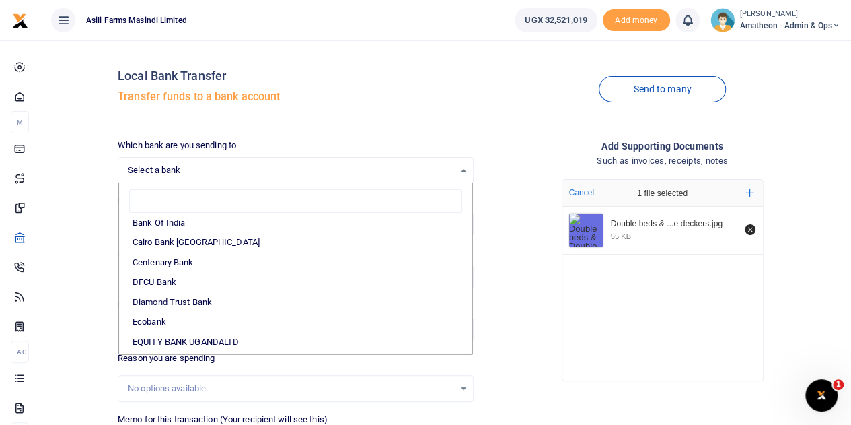
scroll to position [202, 0]
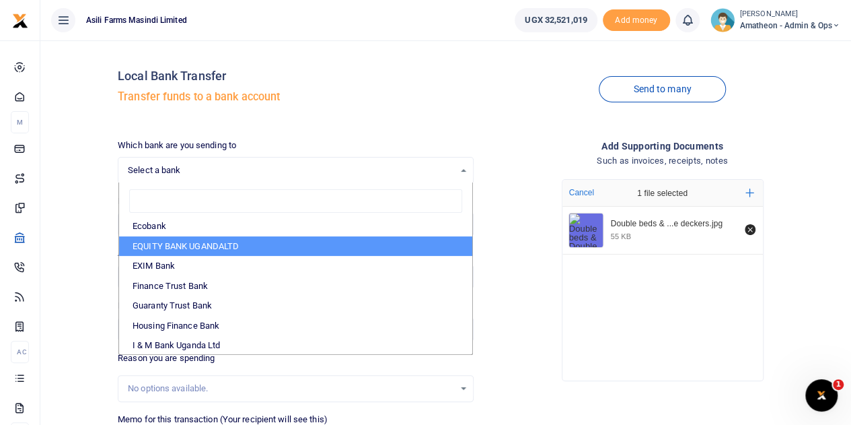
click at [179, 241] on li "EQUITY BANK UGANDALTD" at bounding box center [295, 246] width 353 height 20
select select "EQU"
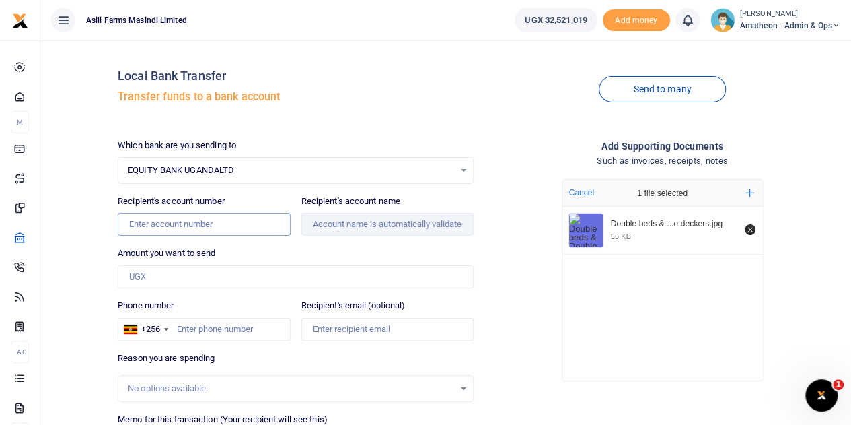
click at [187, 223] on input "Recipient's account number" at bounding box center [204, 224] width 172 height 23
paste input "1028100815470"
type input "1028100815470"
click at [363, 250] on div "Amount you want to send Amount is required." at bounding box center [296, 267] width 356 height 42
click at [205, 278] on input "Amount you want to send" at bounding box center [296, 276] width 356 height 23
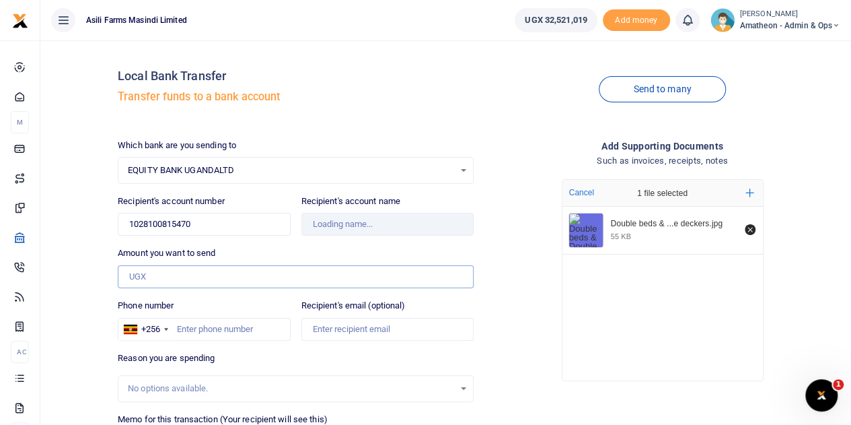
type input "Mugume Godfrey"
click at [378, 251] on div "Amount you want to send Amount is required." at bounding box center [296, 267] width 356 height 42
click at [145, 267] on input "Amount you want to send" at bounding box center [296, 276] width 356 height 23
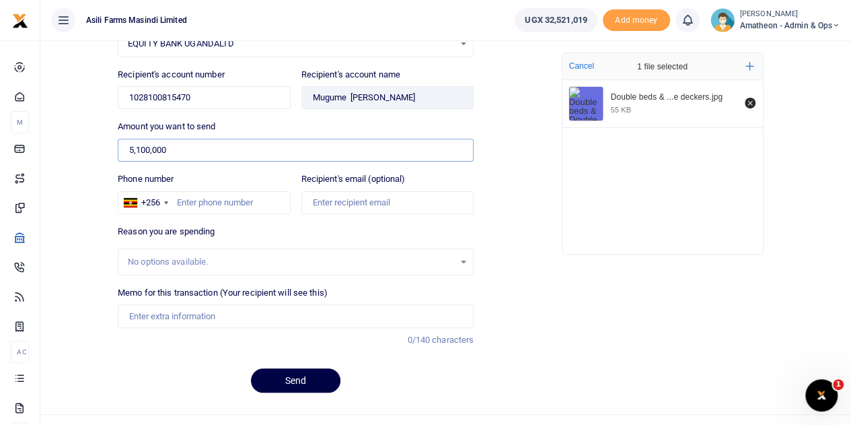
scroll to position [135, 0]
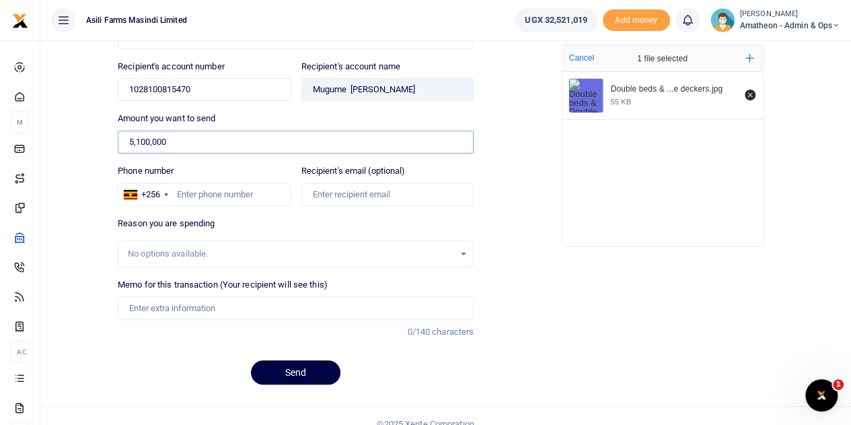
type input "5,100,000"
click at [145, 302] on input "Memo for this transaction (Your recipient will see this)" at bounding box center [296, 307] width 356 height 23
paste input "4X6 Double beds 2pcs and Double decker 12pcs for Bosco farm cluster"
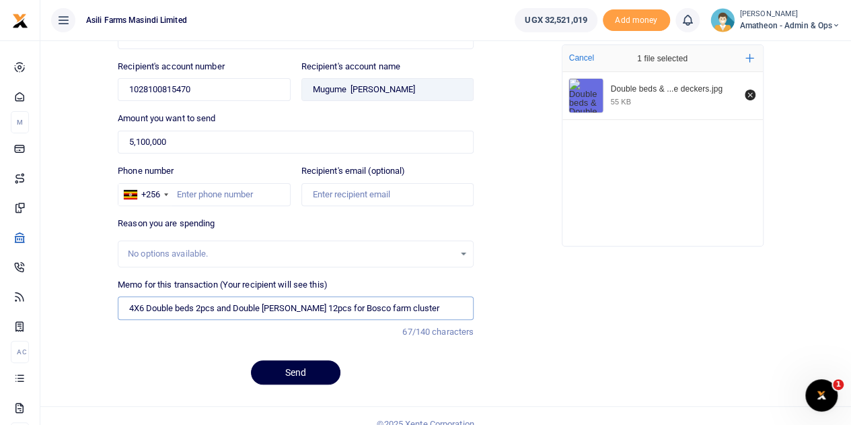
click at [290, 304] on input "4X6 Double beds 2pcs and Double decker 12pcs for Bosco farm cluster" at bounding box center [296, 307] width 356 height 23
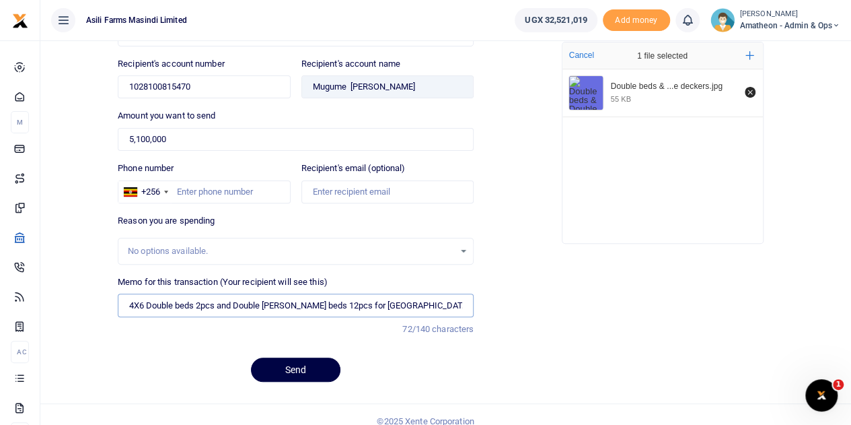
scroll to position [147, 0]
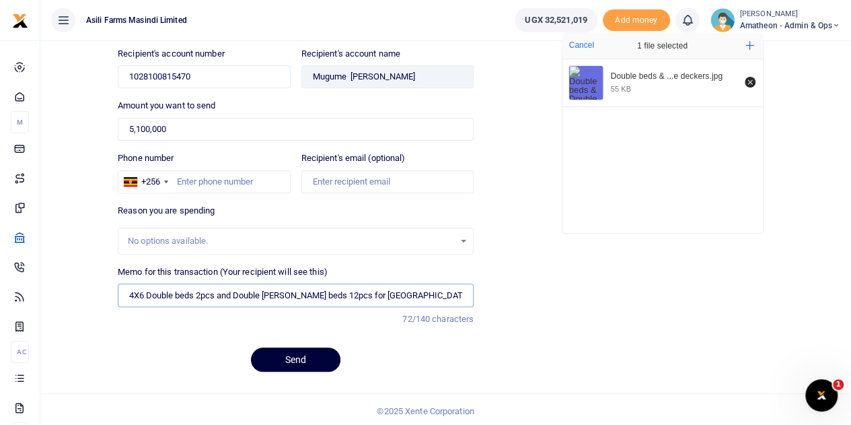
type input "4X6 Double beds 2pcs and Double decker beds 12pcs for Bosco farm cluster"
click at [289, 353] on button "Send" at bounding box center [296, 359] width 90 height 24
click at [192, 178] on input "Phone number" at bounding box center [204, 181] width 172 height 23
type input "783507421"
click at [292, 352] on button "Send" at bounding box center [296, 359] width 90 height 24
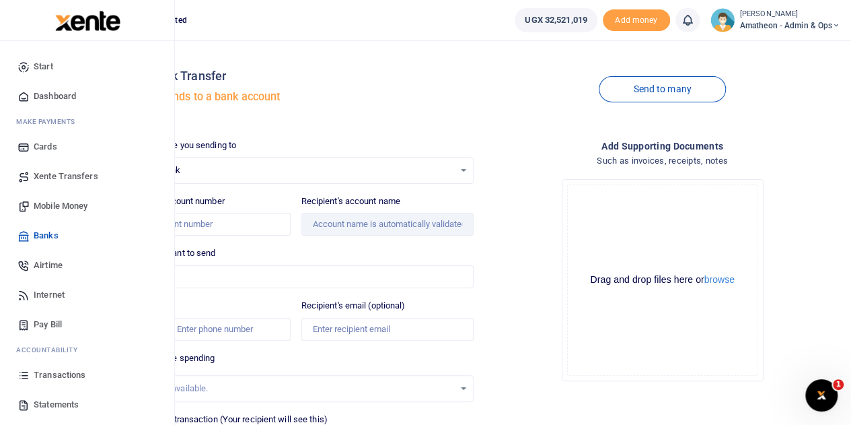
click at [53, 203] on span "Mobile Money" at bounding box center [61, 205] width 54 height 13
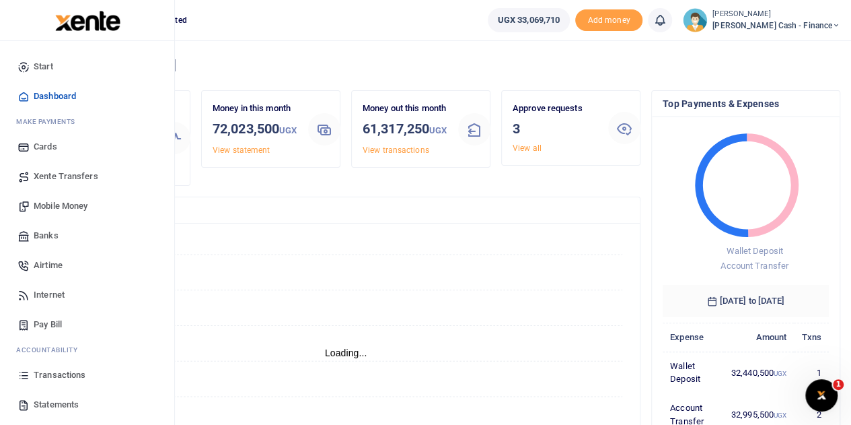
click at [57, 370] on span "Transactions" at bounding box center [60, 374] width 52 height 13
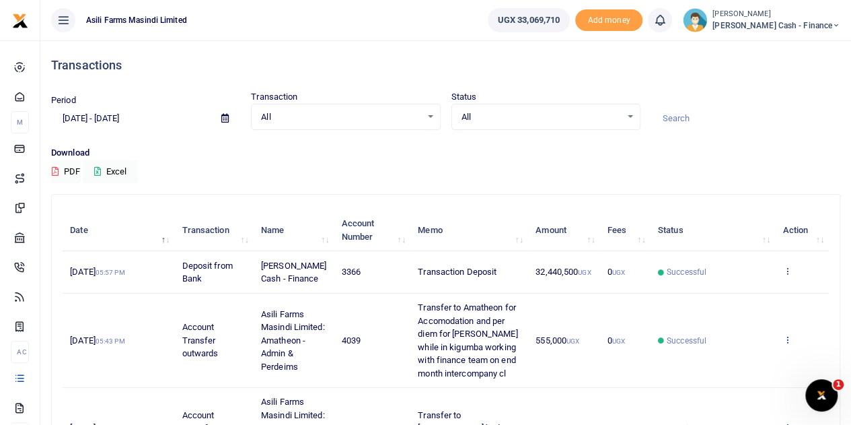
click at [788, 337] on icon at bounding box center [787, 339] width 9 height 9
click at [733, 359] on link "View details" at bounding box center [738, 361] width 106 height 19
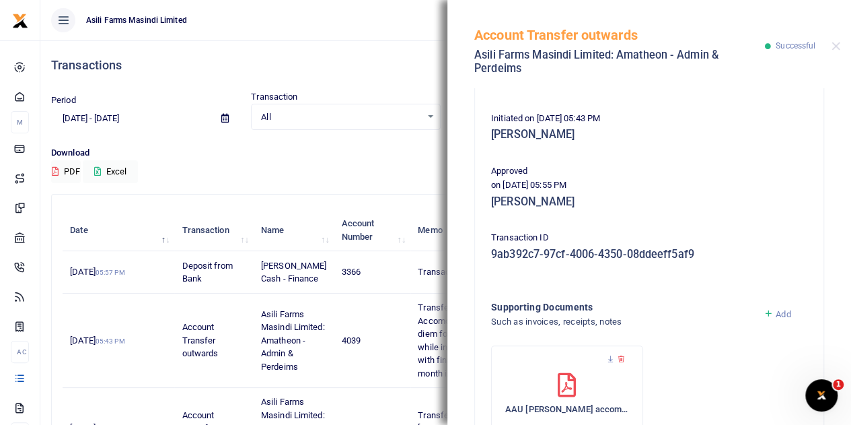
scroll to position [281, 0]
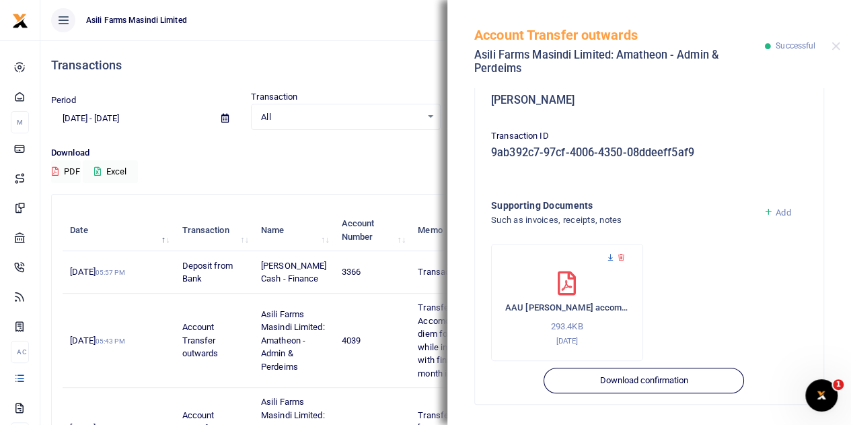
click at [610, 256] on icon at bounding box center [610, 257] width 9 height 9
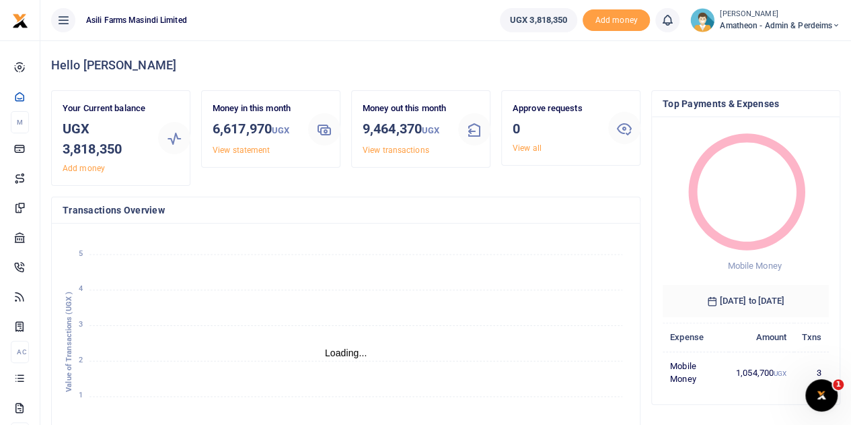
scroll to position [11, 11]
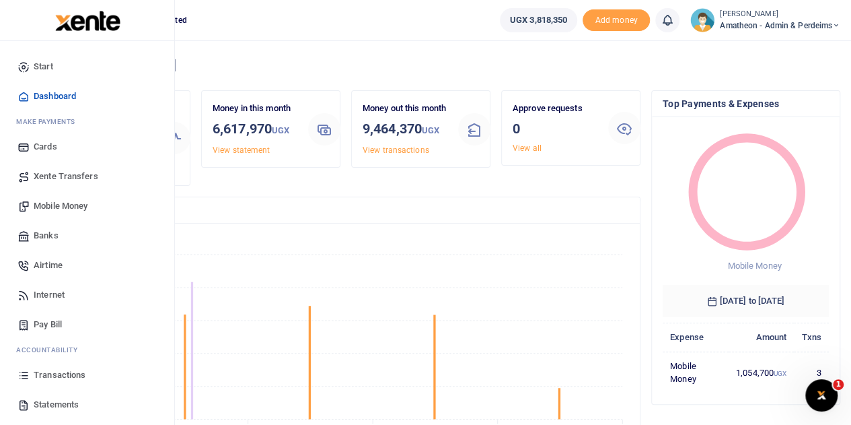
click at [42, 400] on span "Statements" at bounding box center [56, 404] width 45 height 13
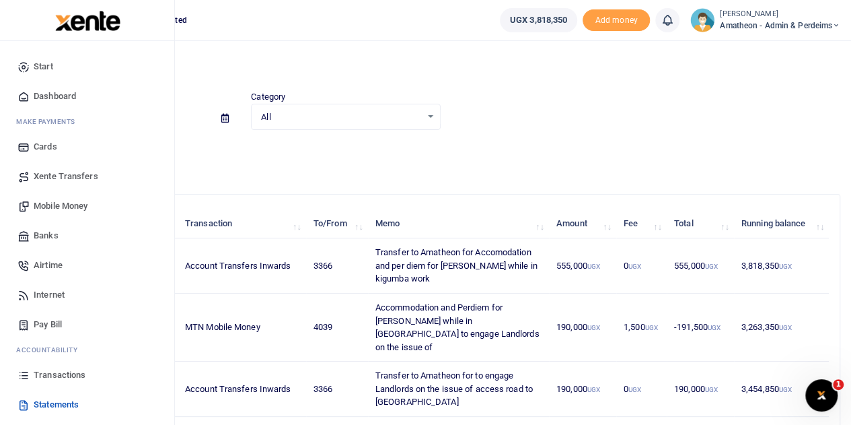
click at [50, 203] on span "Mobile Money" at bounding box center [61, 205] width 54 height 13
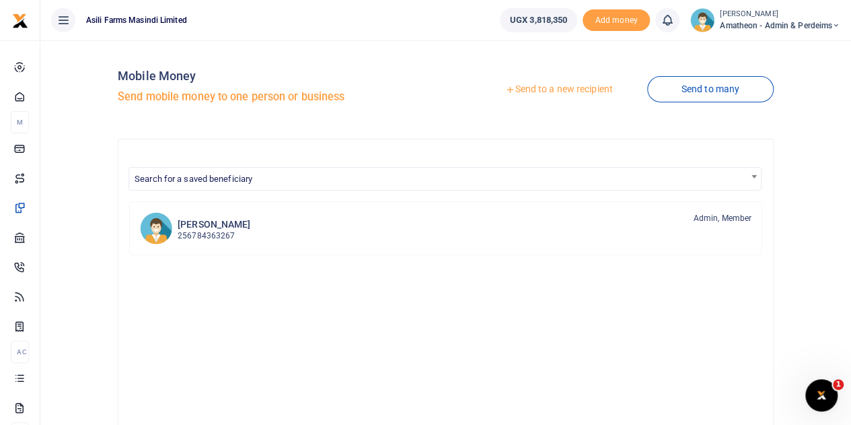
click at [555, 89] on link "Send to a new recipient" at bounding box center [559, 89] width 176 height 24
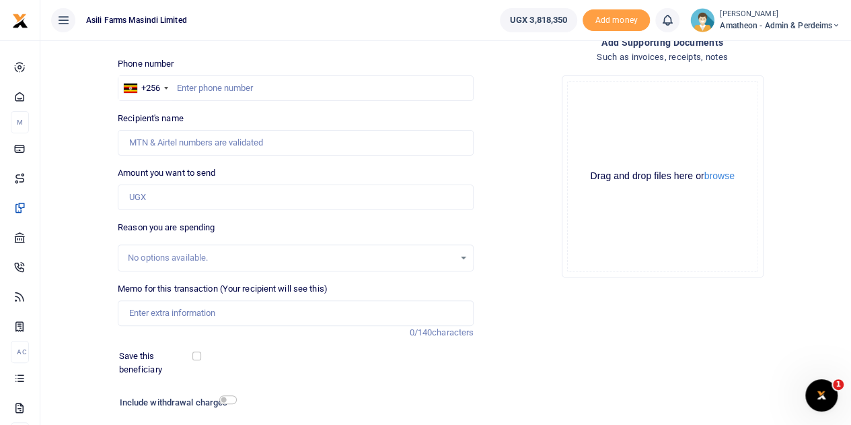
scroll to position [67, 0]
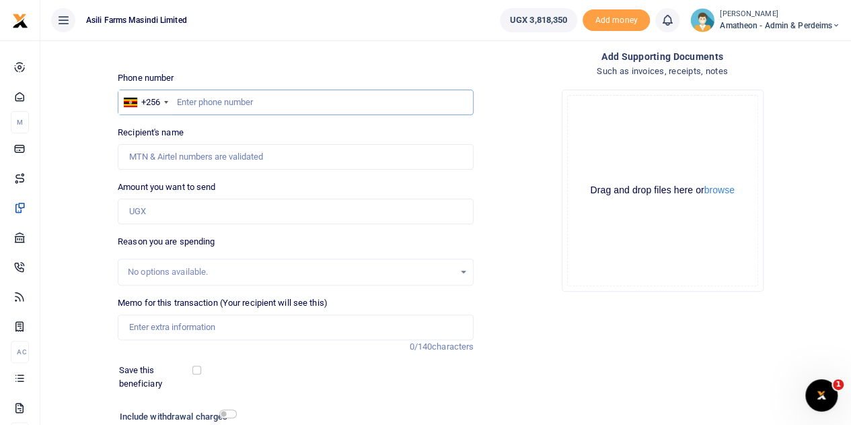
click at [219, 100] on input "text" at bounding box center [296, 103] width 356 height 26
type input "773730972"
type input "[PERSON_NAME]"
type input "773730972"
click at [162, 217] on input "Amount you want to send" at bounding box center [296, 212] width 356 height 26
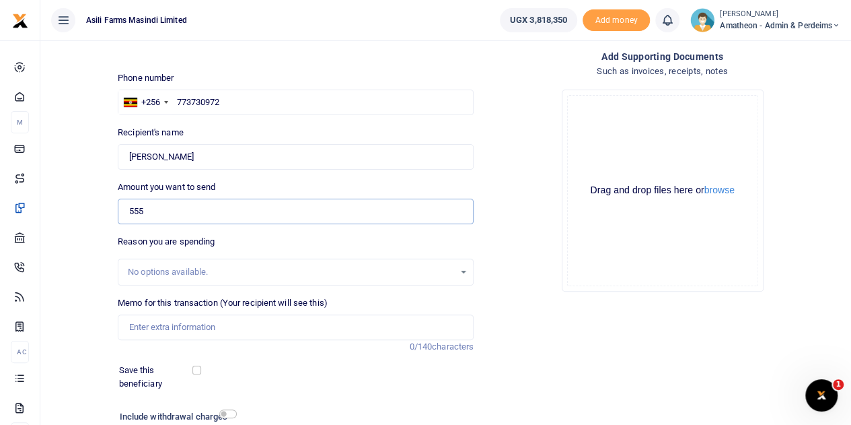
type input "555,000"
click at [723, 190] on button "browse" at bounding box center [720, 190] width 30 height 10
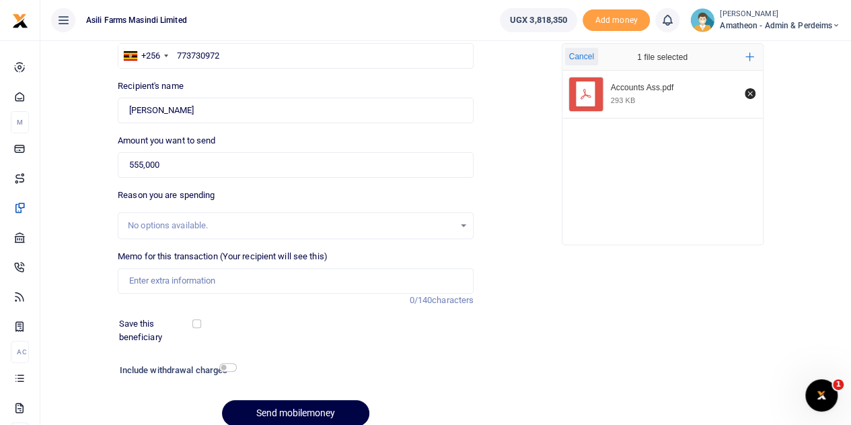
scroll to position [135, 0]
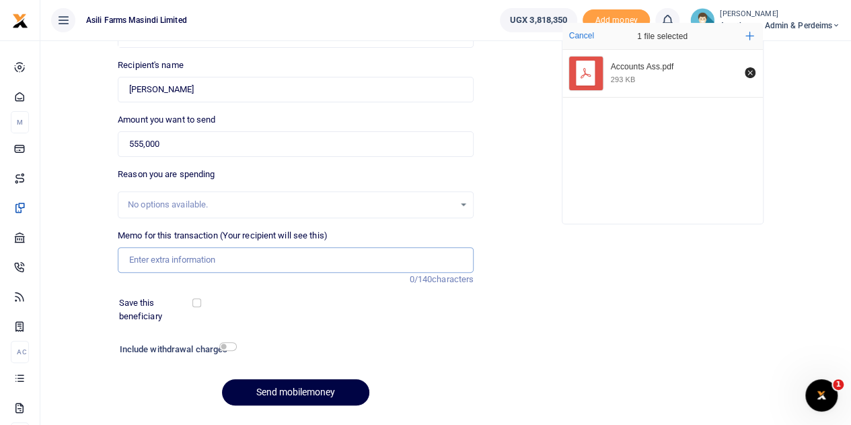
click at [193, 262] on input "Memo for this transaction (Your recipient will see this)" at bounding box center [296, 260] width 356 height 26
click at [148, 261] on input "Memo for this transaction (Your recipient will see this)" at bounding box center [296, 260] width 356 height 26
paste input "Accommodation and per diem for [PERSON_NAME] while in kigumba working with fina…"
type input "Accommodation and per diem for [PERSON_NAME] while in kigumba working with fina…"
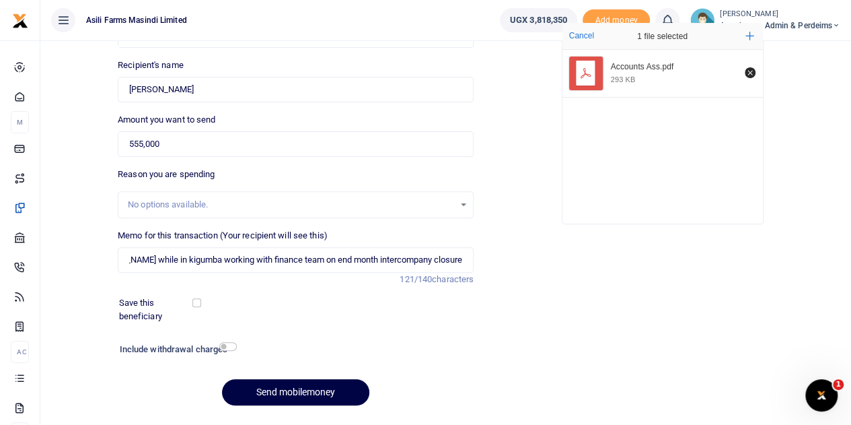
scroll to position [0, 0]
click at [310, 195] on div "No options available." at bounding box center [296, 204] width 356 height 27
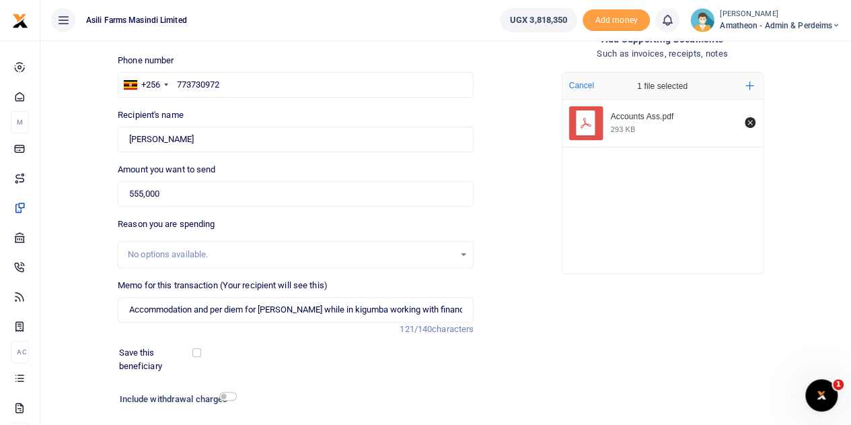
scroll to position [170, 0]
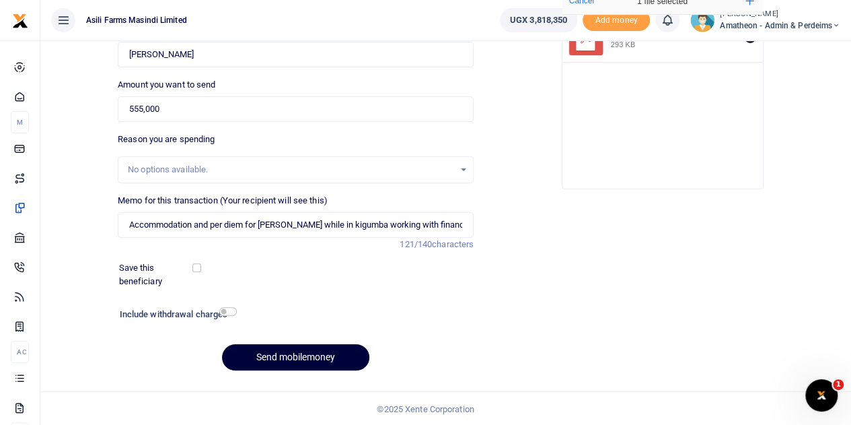
click at [291, 359] on button "Send mobilemoney" at bounding box center [295, 357] width 147 height 26
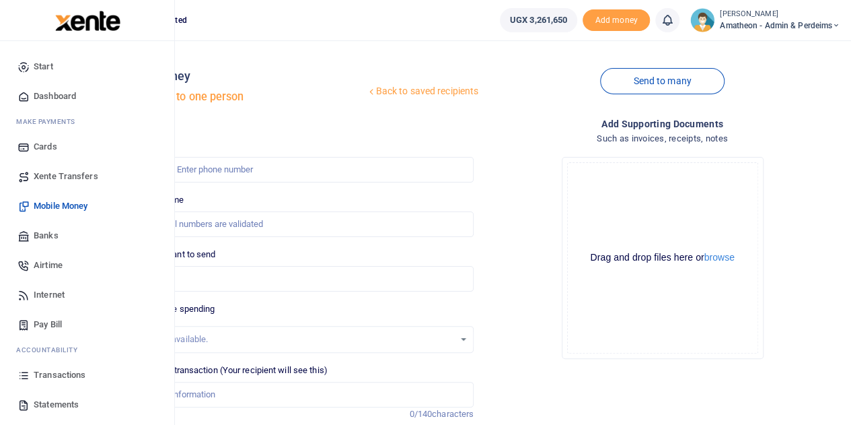
click at [50, 371] on span "Transactions" at bounding box center [60, 374] width 52 height 13
